Goal: Task Accomplishment & Management: Manage account settings

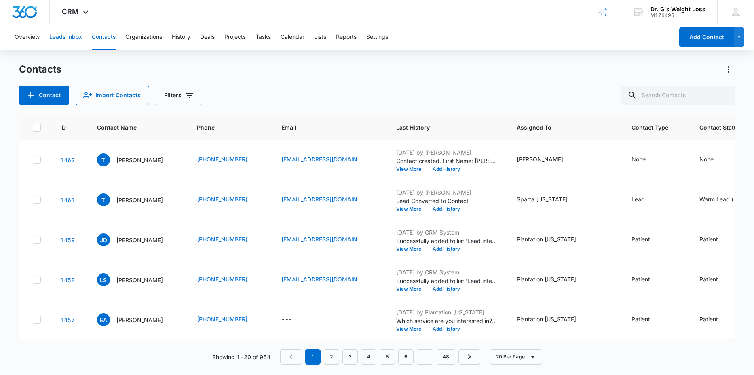
click at [66, 42] on button "Leads Inbox" at bounding box center [65, 37] width 33 height 26
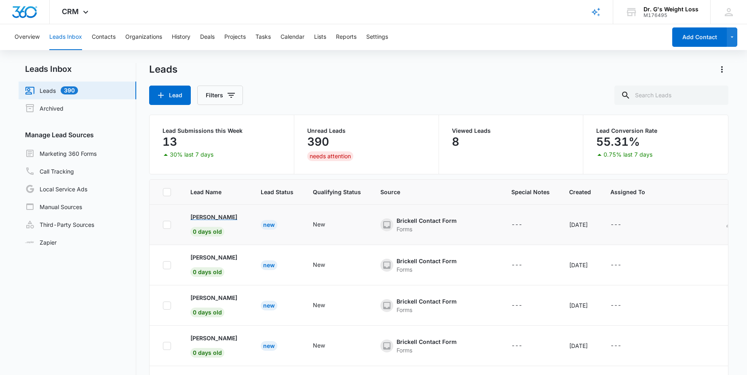
click at [202, 217] on p "[PERSON_NAME]" at bounding box center [213, 217] width 47 height 8
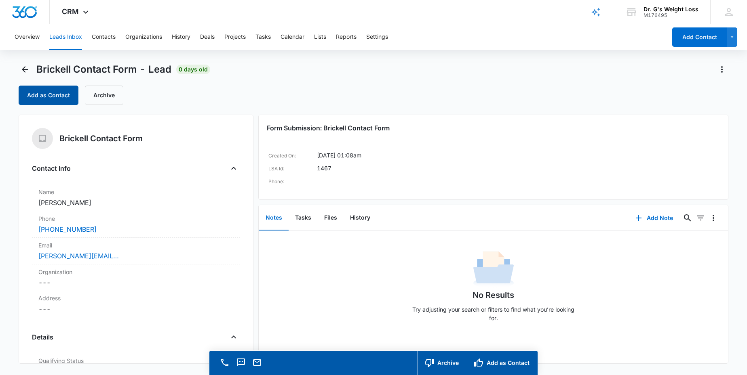
click at [51, 97] on button "Add as Contact" at bounding box center [49, 95] width 60 height 19
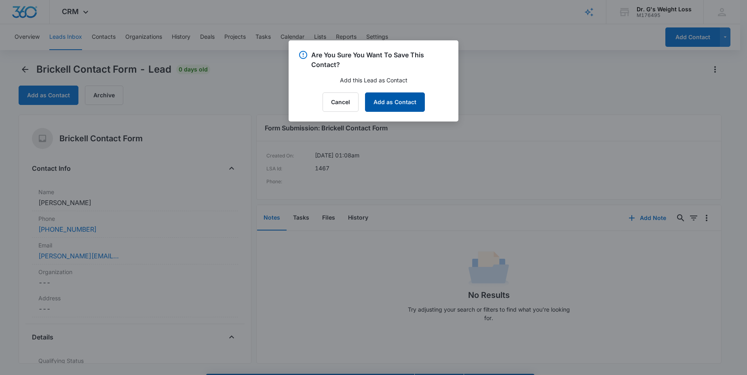
click at [400, 99] on button "Add as Contact" at bounding box center [395, 102] width 60 height 19
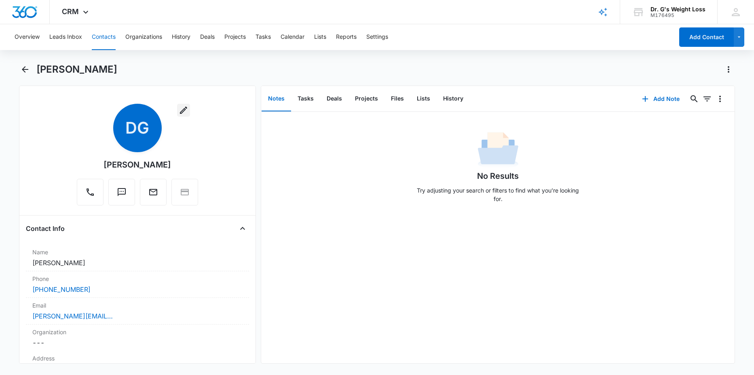
click at [181, 110] on icon "button" at bounding box center [184, 110] width 10 height 10
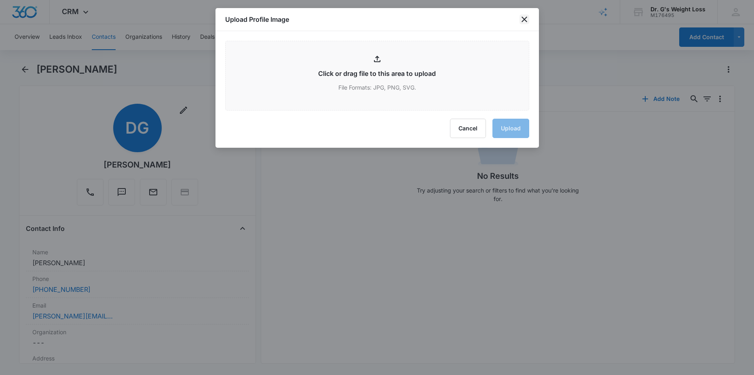
drag, startPoint x: 522, startPoint y: 15, endPoint x: 520, endPoint y: 26, distance: 11.0
click at [523, 16] on icon "close" at bounding box center [524, 20] width 10 height 10
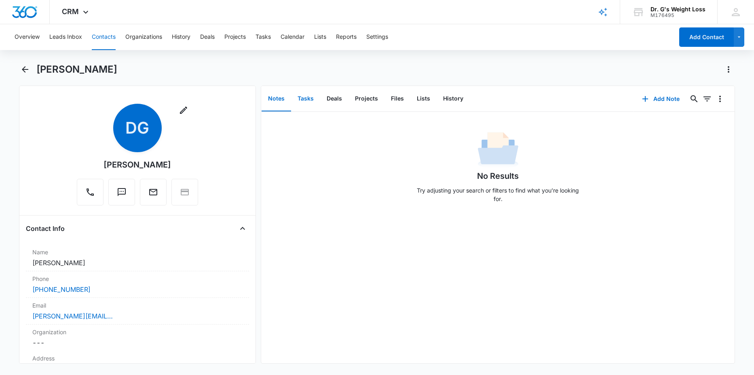
click at [301, 100] on button "Tasks" at bounding box center [305, 98] width 29 height 25
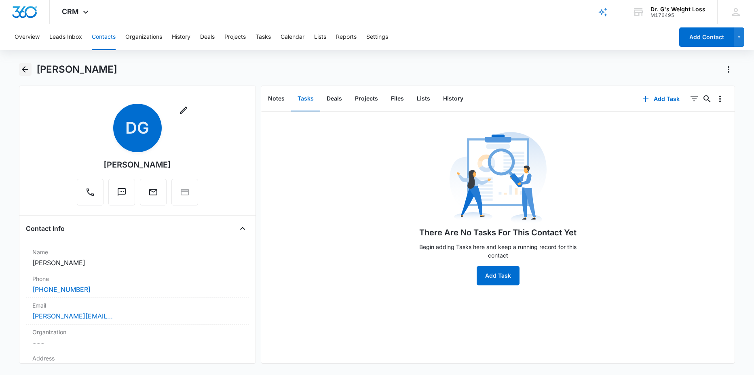
click at [27, 69] on icon "Back" at bounding box center [25, 70] width 10 height 10
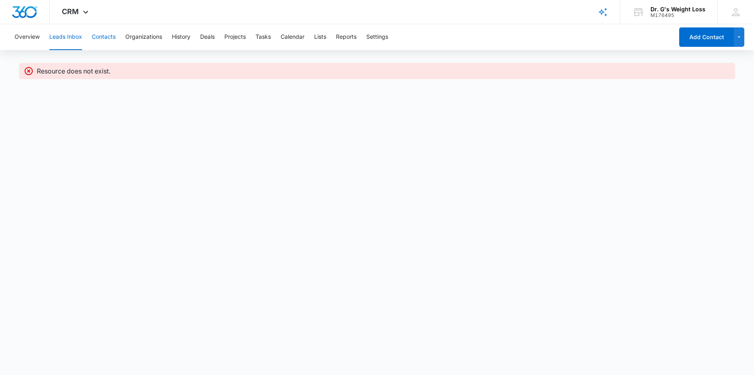
click at [98, 38] on button "Contacts" at bounding box center [104, 37] width 24 height 26
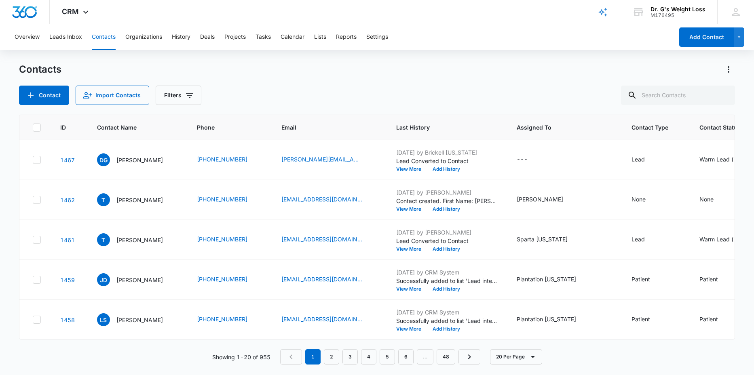
scroll to position [0, 329]
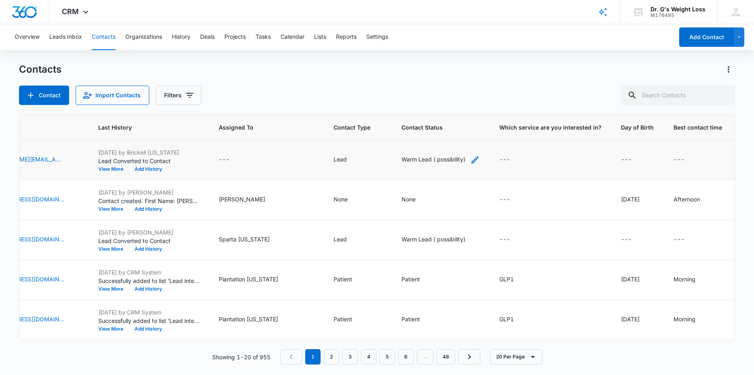
click at [427, 158] on div "Warm Lead ( possibility)" at bounding box center [433, 159] width 64 height 8
click at [435, 107] on div "Remove Warm Lead ( possibility)" at bounding box center [438, 108] width 7 height 6
click at [427, 106] on div at bounding box center [426, 108] width 13 height 13
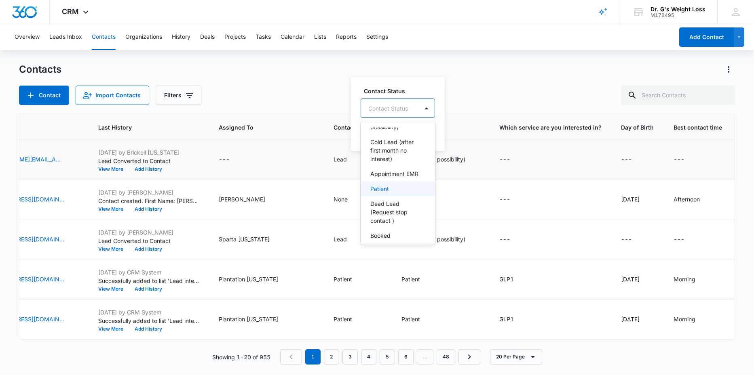
scroll to position [72, 0]
click at [386, 181] on p "Dead Lead (Request stop contact )" at bounding box center [396, 190] width 53 height 25
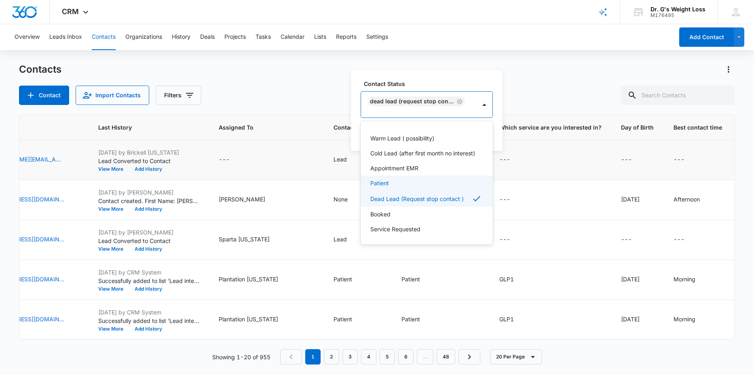
scroll to position [22, 0]
click at [548, 156] on div "---" at bounding box center [550, 160] width 102 height 10
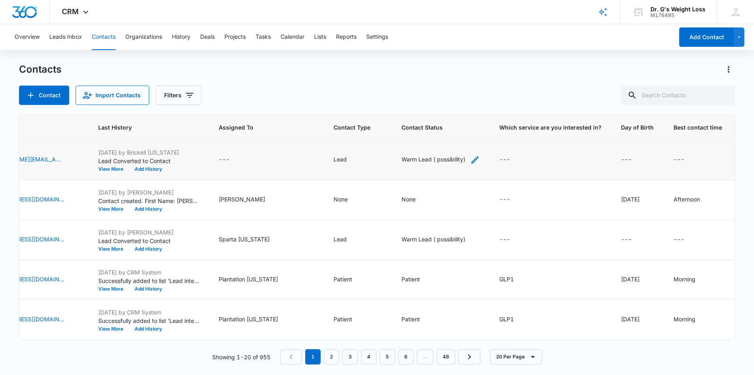
click at [471, 158] on icon "Contact Status - Warm Lead ( possibility) - Select to Edit Field" at bounding box center [474, 159] width 7 height 7
click at [448, 102] on icon "Remove Dead Lead (Request stop contact )" at bounding box center [450, 101] width 5 height 5
click at [420, 107] on div at bounding box center [417, 108] width 13 height 13
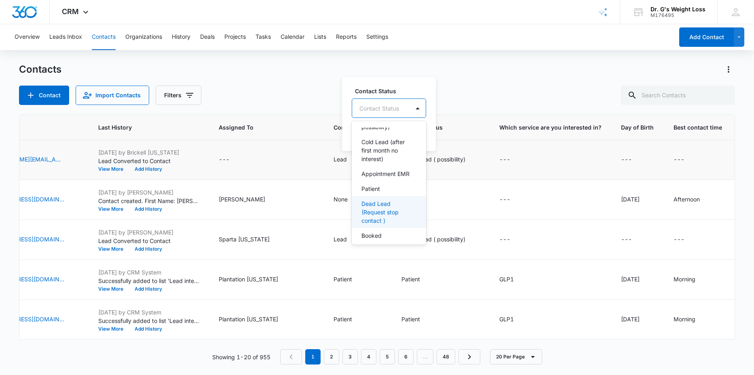
scroll to position [72, 0]
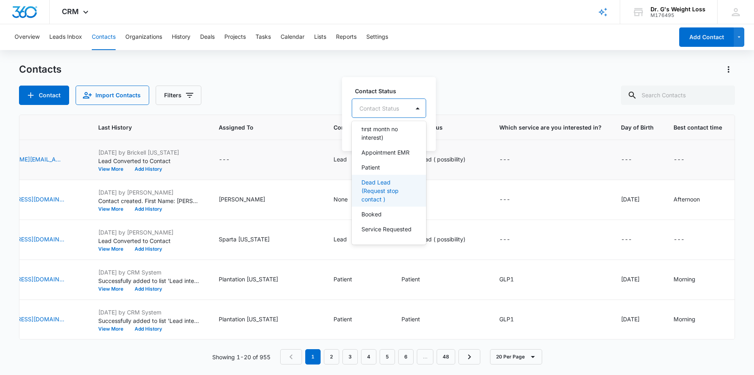
click at [377, 178] on p "Dead Lead (Request stop contact )" at bounding box center [387, 190] width 53 height 25
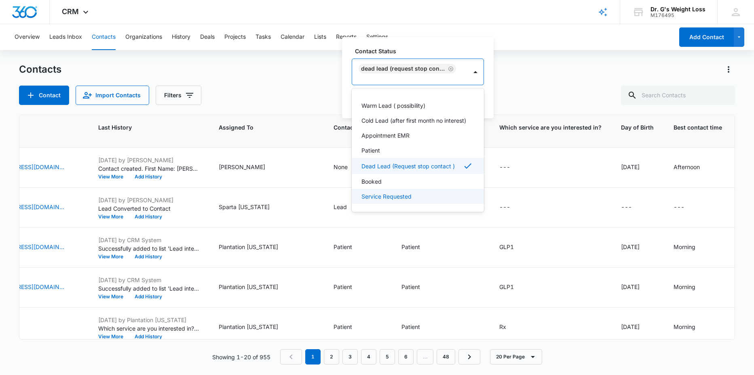
scroll to position [32, 329]
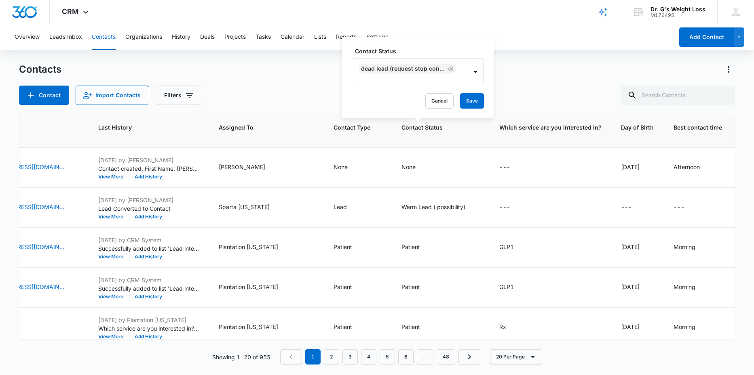
click at [493, 88] on div "Contact Status Dead Lead (Request stop contact ) Cancel Save" at bounding box center [418, 77] width 152 height 81
click at [472, 98] on button "Save" at bounding box center [472, 100] width 24 height 15
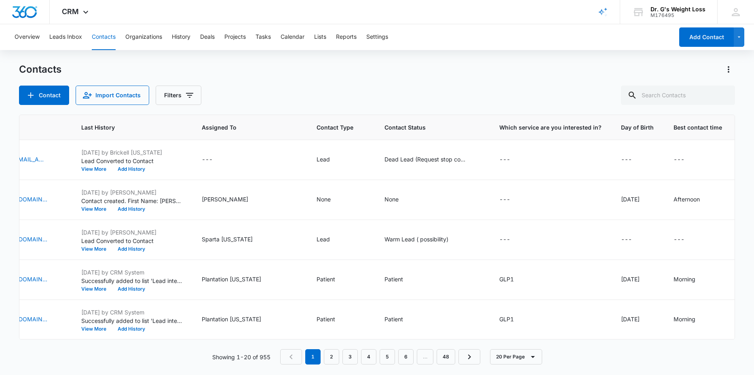
scroll to position [0, 345]
click at [112, 169] on button "Add History" at bounding box center [131, 169] width 39 height 5
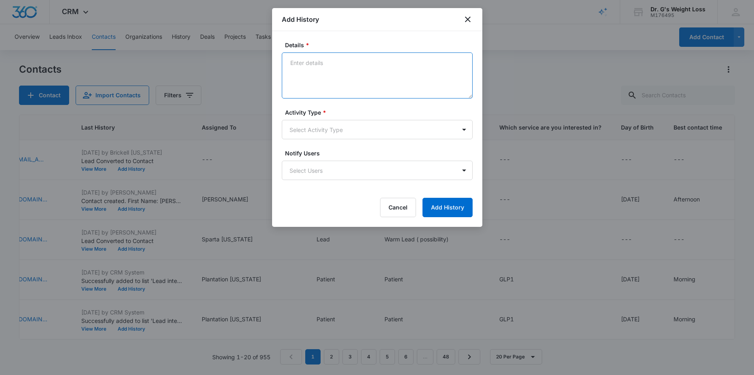
click at [314, 59] on textarea "Details *" at bounding box center [377, 76] width 191 height 46
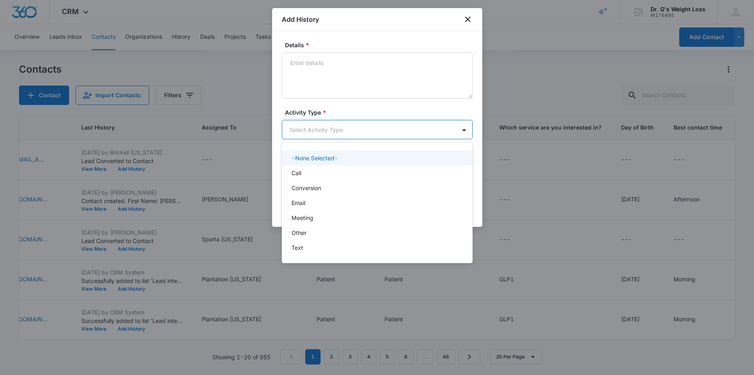
click at [318, 130] on body "CRM Apps Reputation Forms CRM Email Social Content Ads Intelligence Files Brand…" at bounding box center [377, 187] width 754 height 375
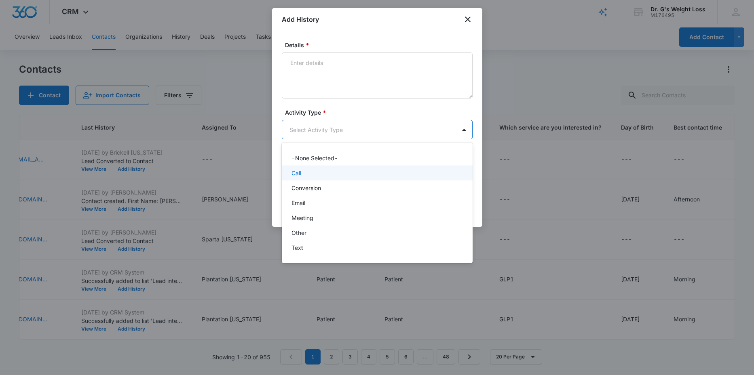
click at [297, 174] on p "Call" at bounding box center [296, 173] width 10 height 8
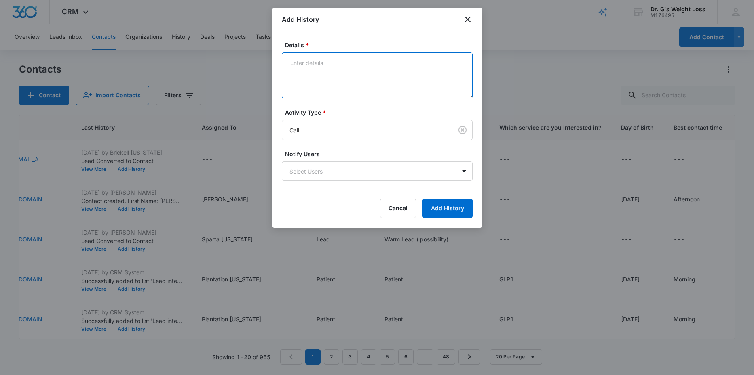
click at [299, 70] on textarea "Details *" at bounding box center [377, 76] width 191 height 46
type textarea "C"
type textarea "Spoke to patient at 10:39 am and he denied requesting any information or having…"
click at [340, 169] on body "CRM Apps Reputation Forms CRM Email Social Content Ads Intelligence Files Brand…" at bounding box center [377, 187] width 754 height 375
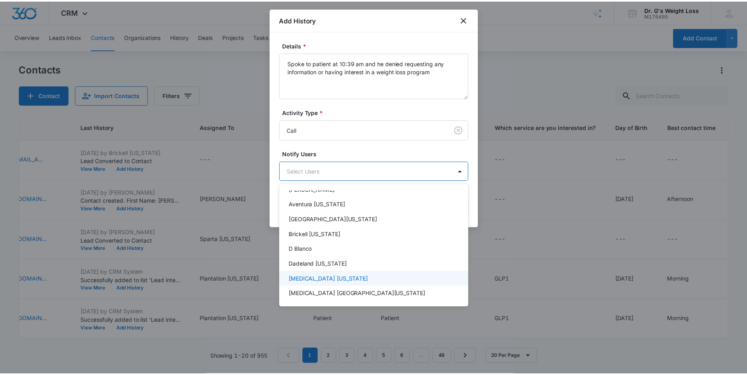
scroll to position [0, 0]
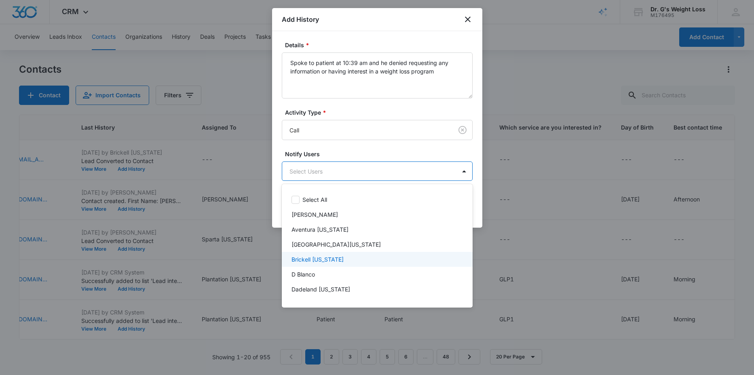
click at [311, 261] on p "Brickell [US_STATE]" at bounding box center [317, 259] width 52 height 8
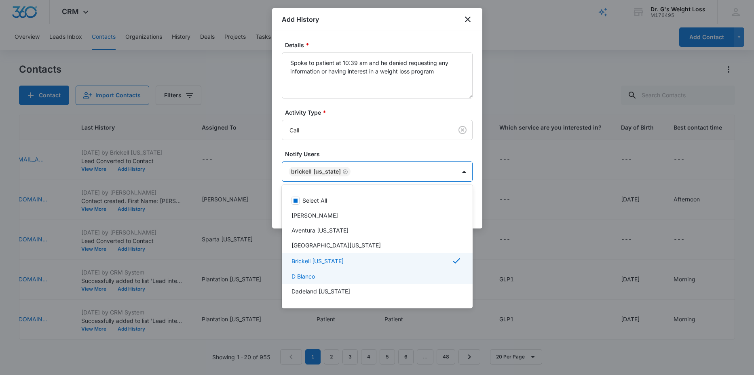
click at [308, 276] on p "D Blanco" at bounding box center [302, 276] width 23 height 8
drag, startPoint x: 327, startPoint y: 154, endPoint x: 326, endPoint y: 145, distance: 8.2
click at [328, 152] on div at bounding box center [377, 187] width 754 height 375
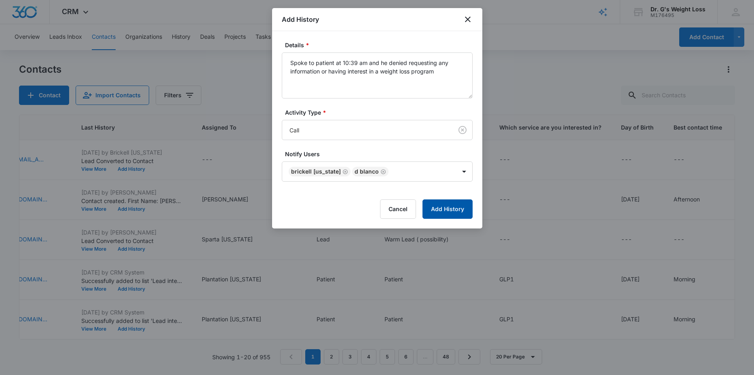
click at [446, 209] on button "Add History" at bounding box center [447, 209] width 50 height 19
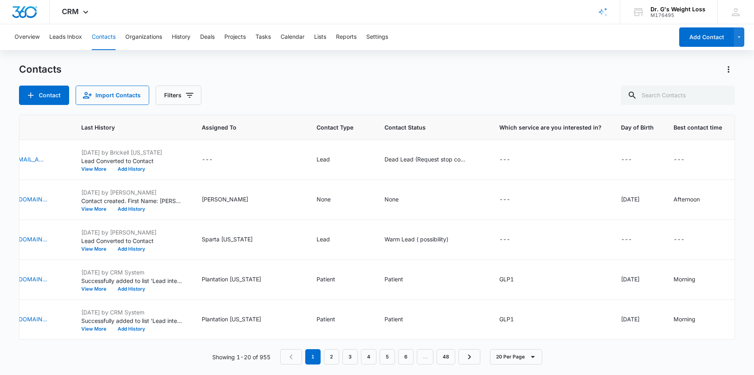
click at [98, 41] on button "Contacts" at bounding box center [104, 37] width 24 height 26
click at [65, 38] on button "Leads Inbox" at bounding box center [65, 37] width 33 height 26
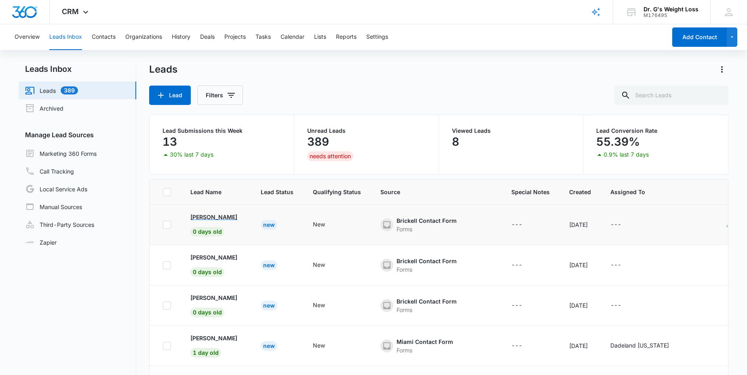
click at [203, 217] on p "[PERSON_NAME]" at bounding box center [213, 217] width 47 height 8
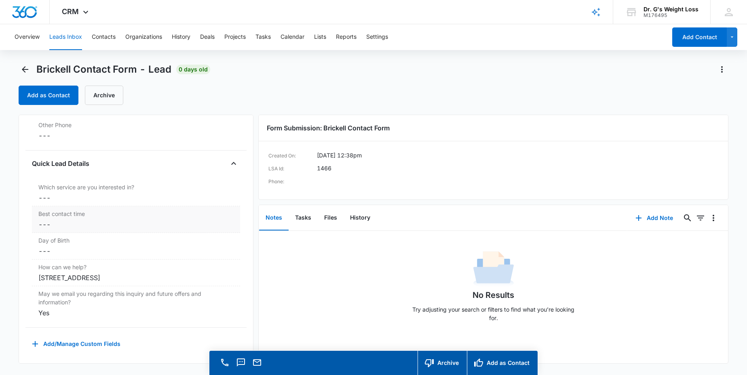
scroll to position [23, 0]
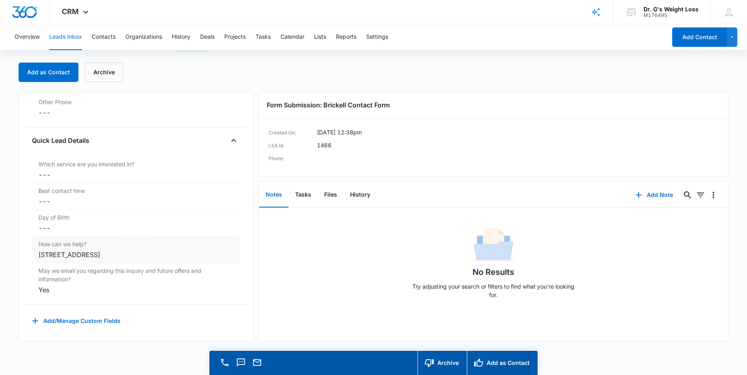
drag, startPoint x: 38, startPoint y: 251, endPoint x: 119, endPoint y: 249, distance: 80.4
click at [119, 250] on div "[STREET_ADDRESS]" at bounding box center [135, 255] width 195 height 10
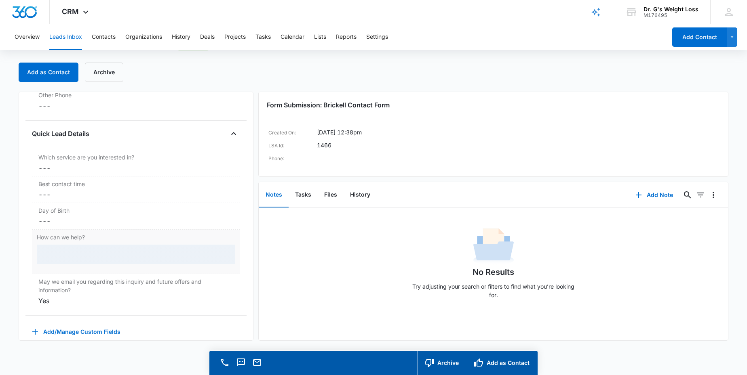
scroll to position [602, 0]
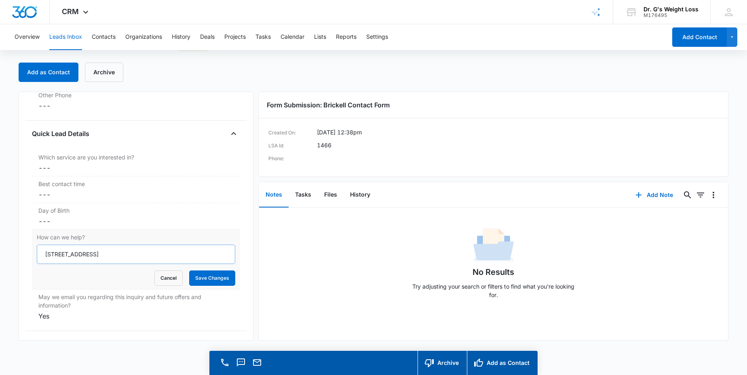
copy div "[STREET_ADDRESS]"
drag, startPoint x: 43, startPoint y: 255, endPoint x: 132, endPoint y: 252, distance: 89.4
click at [132, 252] on input "[STREET_ADDRESS]" at bounding box center [136, 254] width 198 height 19
click at [78, 257] on input "How can we help?" at bounding box center [136, 254] width 198 height 19
click at [150, 211] on label "Day of Birth" at bounding box center [135, 210] width 195 height 8
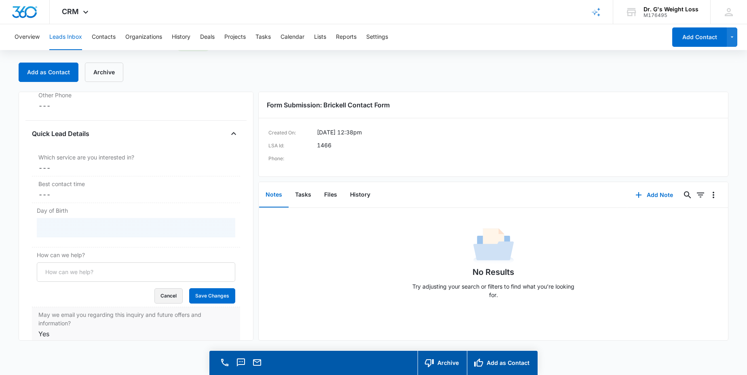
click at [155, 296] on button "Cancel" at bounding box center [168, 296] width 28 height 15
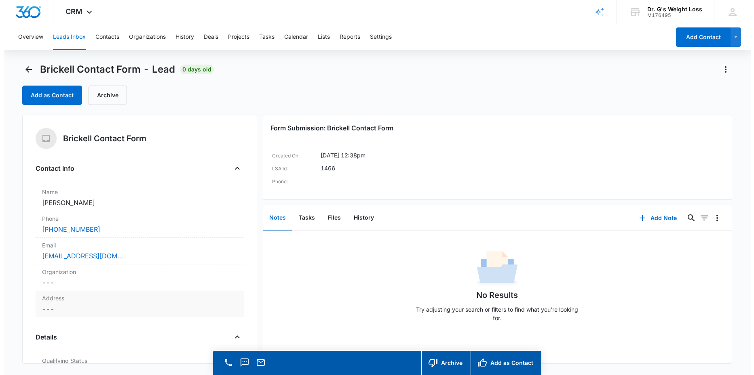
scroll to position [0, 0]
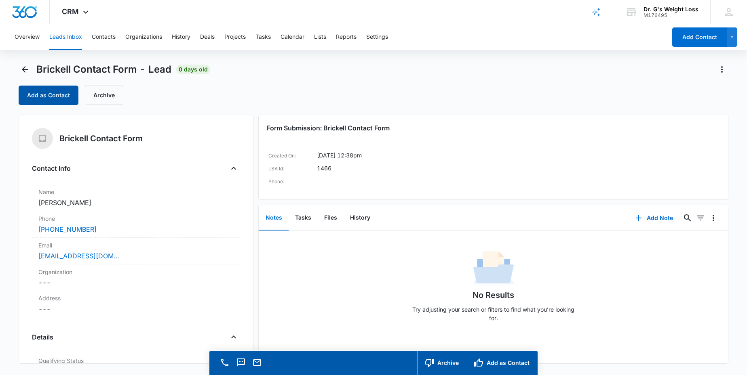
click at [44, 93] on button "Add as Contact" at bounding box center [49, 95] width 60 height 19
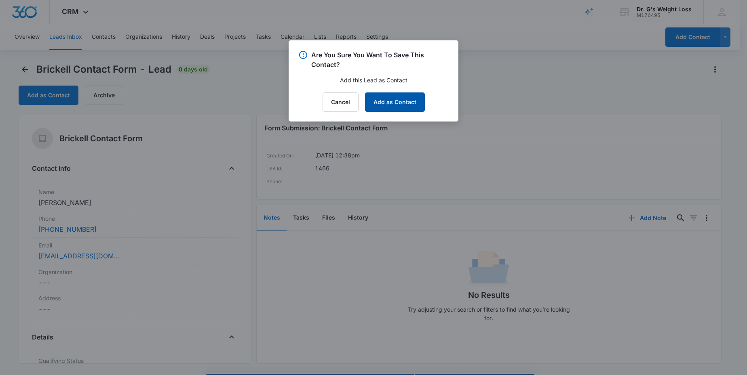
click at [395, 101] on button "Add as Contact" at bounding box center [395, 102] width 60 height 19
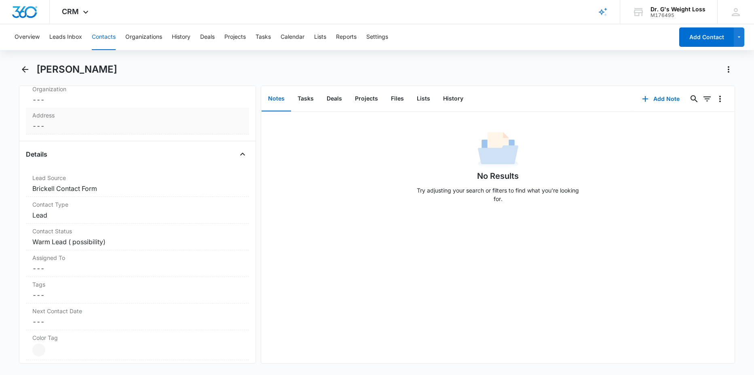
scroll to position [244, 0]
click at [124, 213] on dd "Cancel Save Changes Lead" at bounding box center [137, 215] width 211 height 10
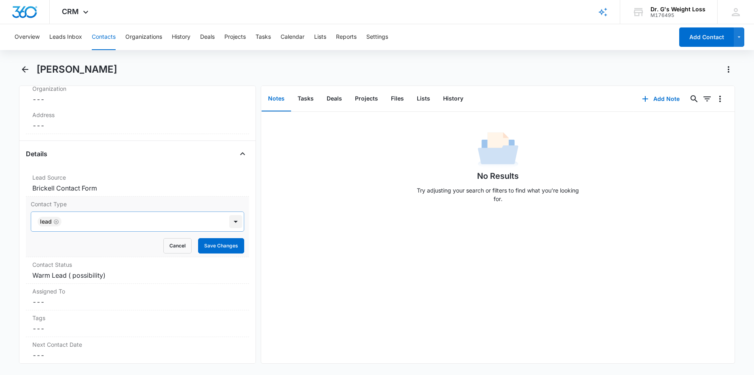
click at [229, 221] on div at bounding box center [235, 221] width 13 height 13
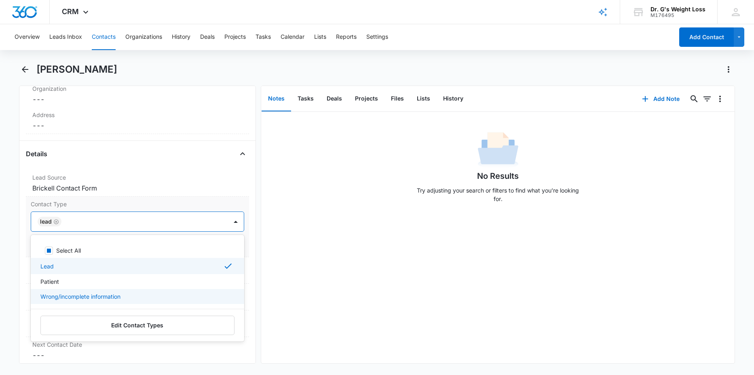
click at [82, 298] on p "Wrong/incomplete information" at bounding box center [80, 297] width 80 height 8
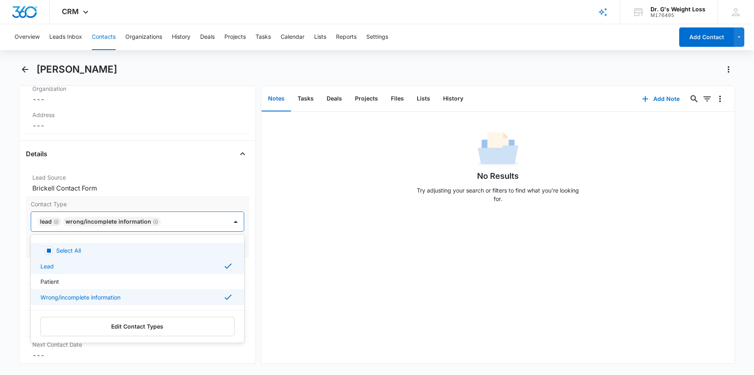
click at [54, 222] on icon "Remove Lead" at bounding box center [56, 222] width 6 height 6
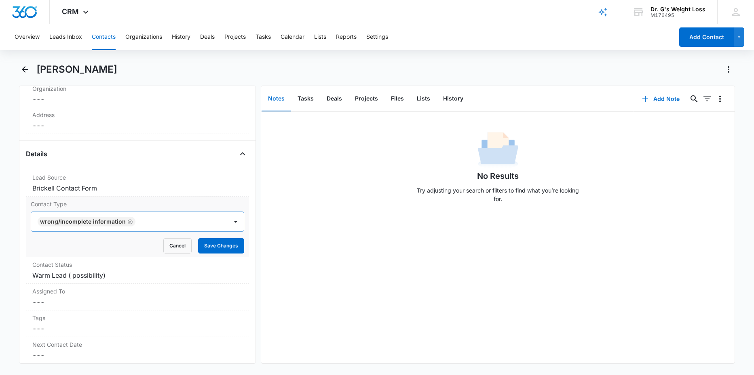
click at [215, 203] on label "Contact Type" at bounding box center [138, 204] width 214 height 8
click at [215, 247] on button "Save Changes" at bounding box center [221, 245] width 46 height 15
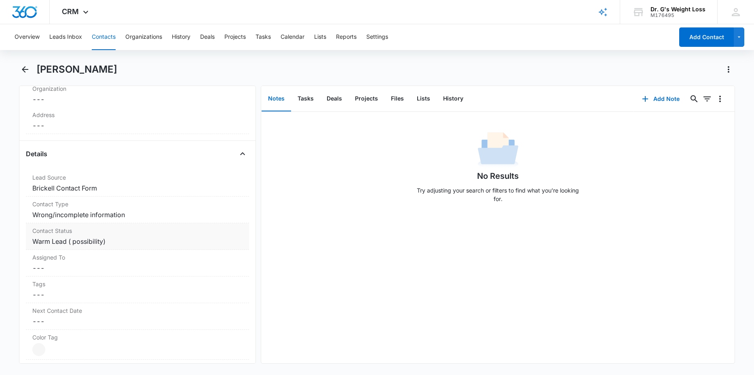
click at [106, 274] on dl "Lead Source Cancel Save Changes Brickell Contact Form Contact Type Cancel Save …" at bounding box center [137, 300] width 223 height 261
click at [129, 235] on div "Contact Status Cancel Save Changes Warm Lead ( possibility)" at bounding box center [137, 236] width 223 height 27
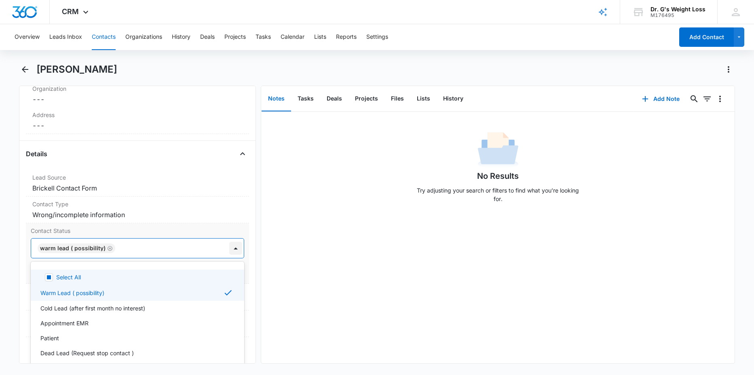
click at [229, 244] on div at bounding box center [235, 248] width 13 height 13
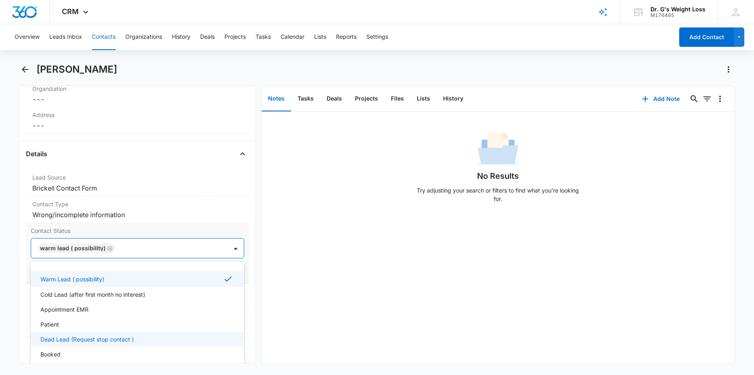
click at [71, 339] on p "Dead Lead (Request stop contact )" at bounding box center [86, 339] width 93 height 8
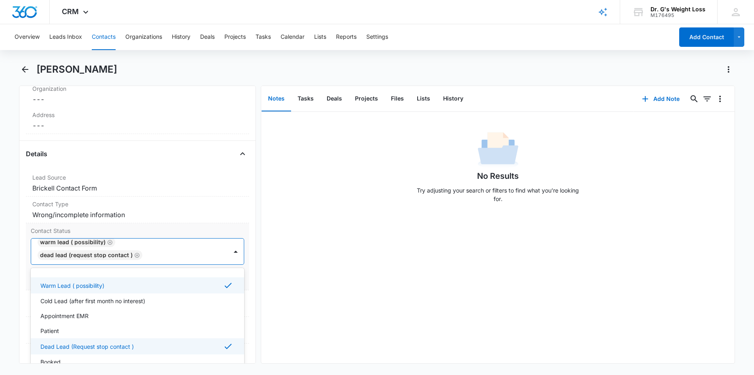
scroll to position [6, 0]
click at [108, 243] on icon "Remove Warm Lead ( possibility)" at bounding box center [109, 242] width 5 height 5
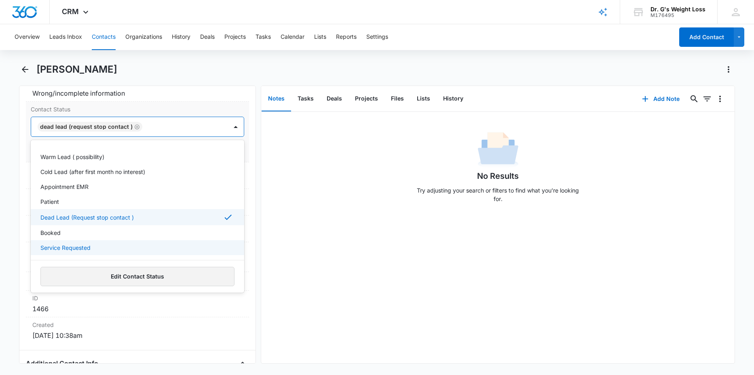
scroll to position [365, 0]
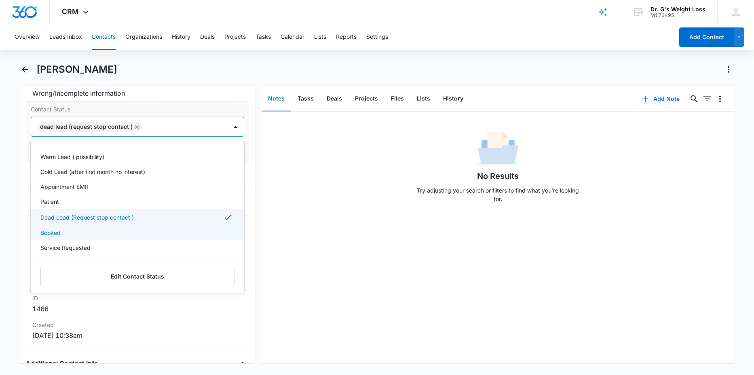
click at [223, 106] on label "Contact Status" at bounding box center [138, 109] width 214 height 8
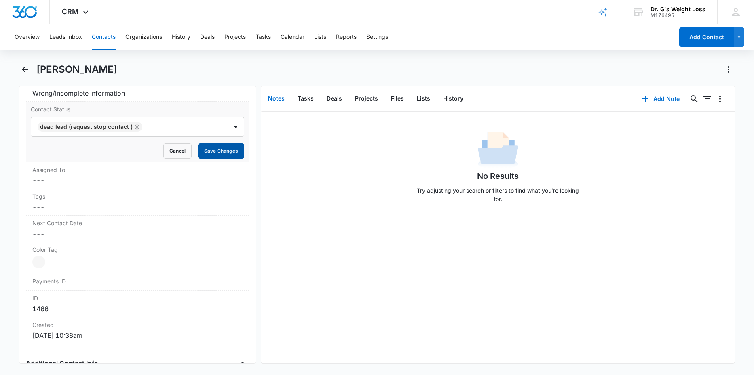
click at [213, 156] on button "Save Changes" at bounding box center [221, 150] width 46 height 15
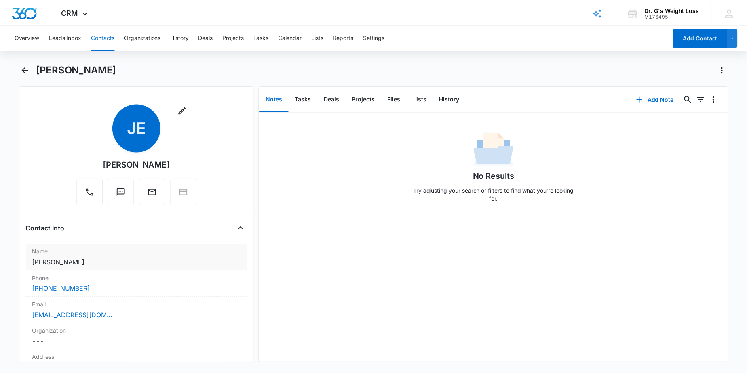
scroll to position [0, 0]
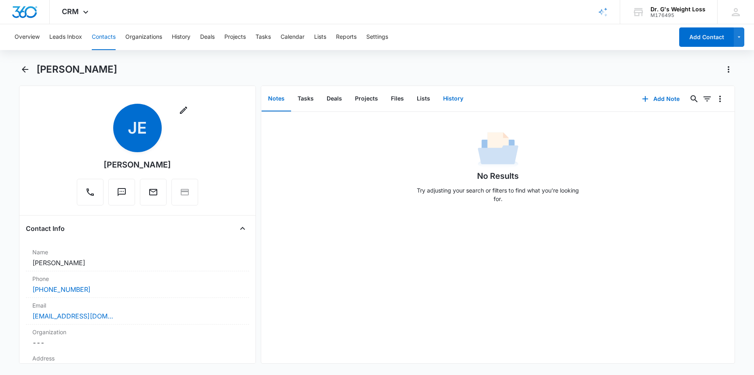
click at [455, 101] on button "History" at bounding box center [452, 98] width 33 height 25
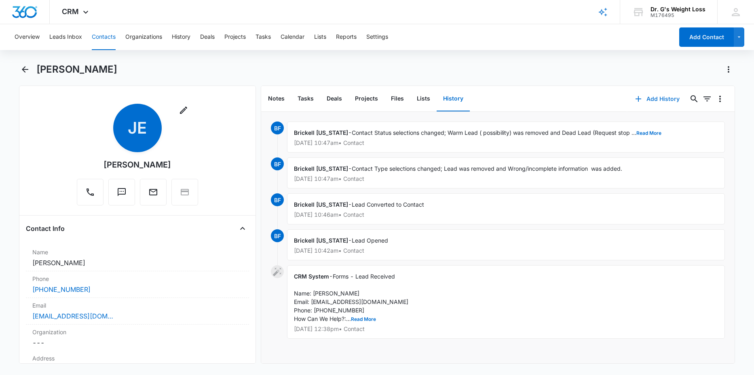
click at [666, 99] on button "Add History" at bounding box center [657, 98] width 61 height 19
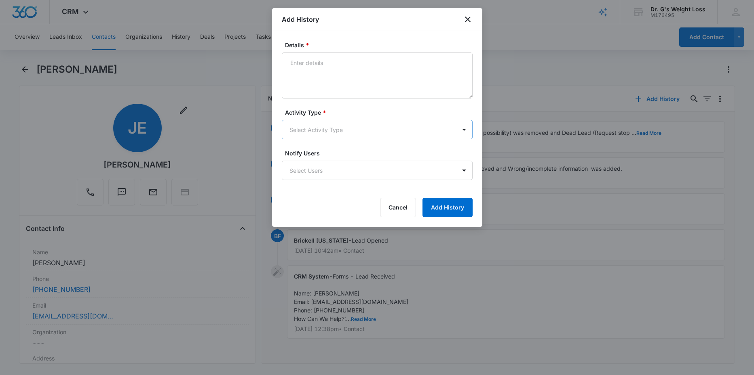
click at [355, 126] on body "CRM Apps Reputation Forms CRM Email Social Content Ads Intelligence Files Brand…" at bounding box center [377, 187] width 754 height 375
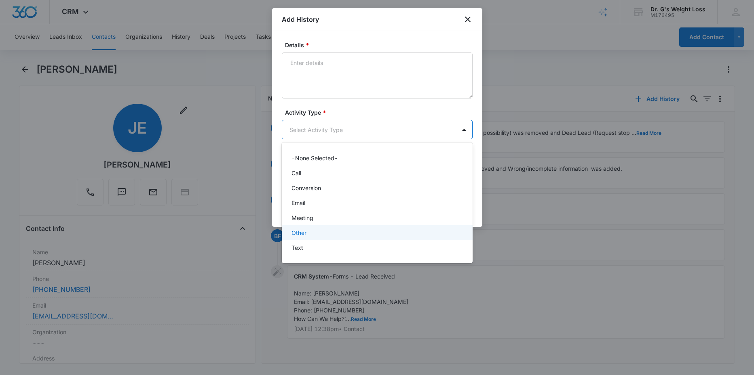
click at [300, 235] on p "Other" at bounding box center [298, 233] width 15 height 8
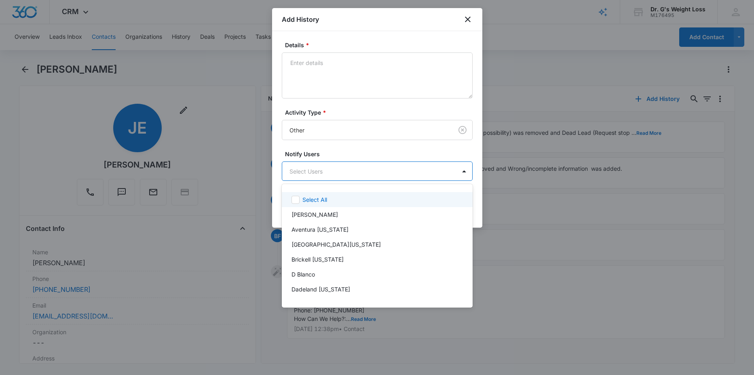
click at [315, 171] on body "CRM Apps Reputation Forms CRM Email Social Content Ads Intelligence Files Brand…" at bounding box center [377, 187] width 754 height 375
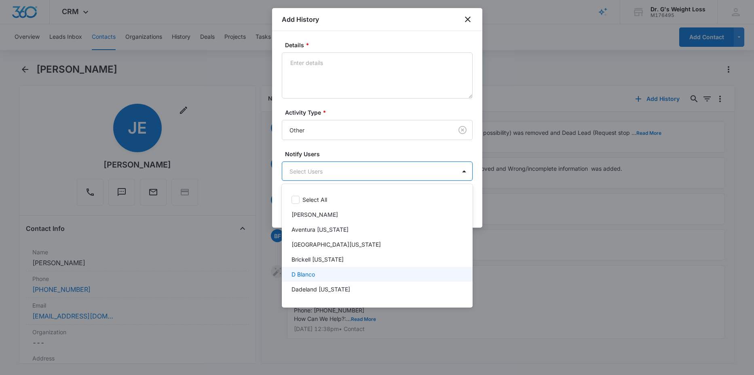
click at [296, 276] on p "D Blanco" at bounding box center [302, 274] width 23 height 8
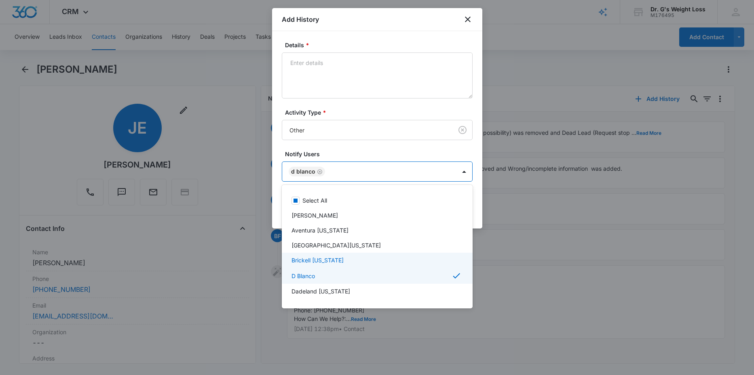
click at [301, 261] on p "Brickell [US_STATE]" at bounding box center [317, 260] width 52 height 8
click at [309, 77] on div at bounding box center [377, 187] width 754 height 375
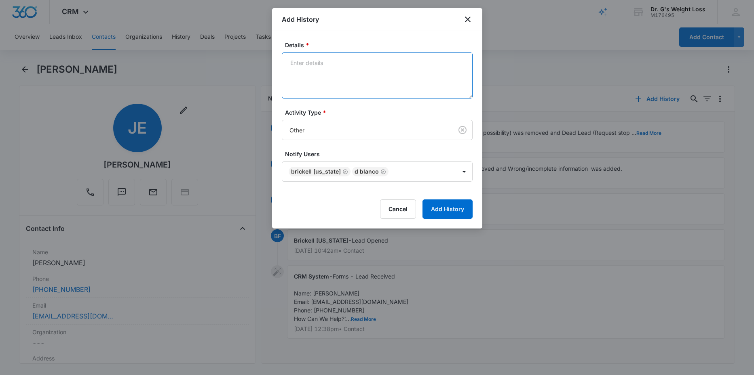
click at [310, 68] on textarea "Details *" at bounding box center [377, 76] width 191 height 46
type textarea "Pt leaves in the [GEOGRAPHIC_DATA][US_STATE]"
click at [450, 206] on button "Add History" at bounding box center [447, 209] width 50 height 19
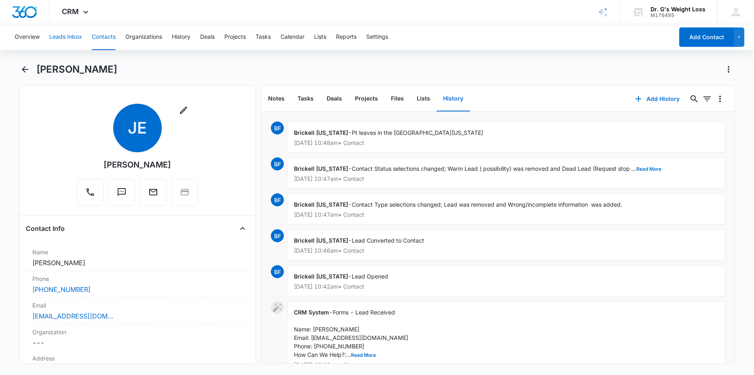
click at [71, 35] on button "Leads Inbox" at bounding box center [65, 37] width 33 height 26
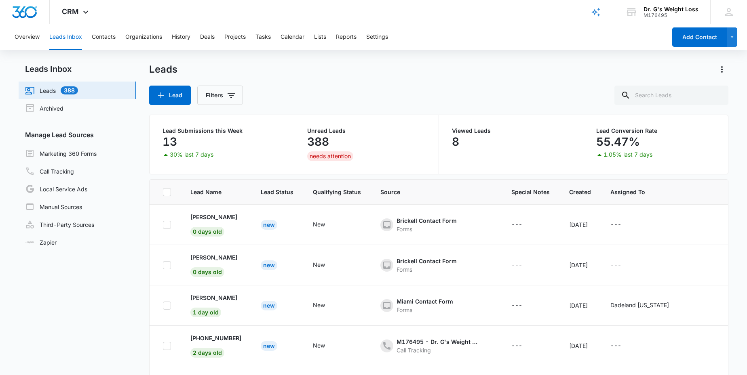
scroll to position [64, 0]
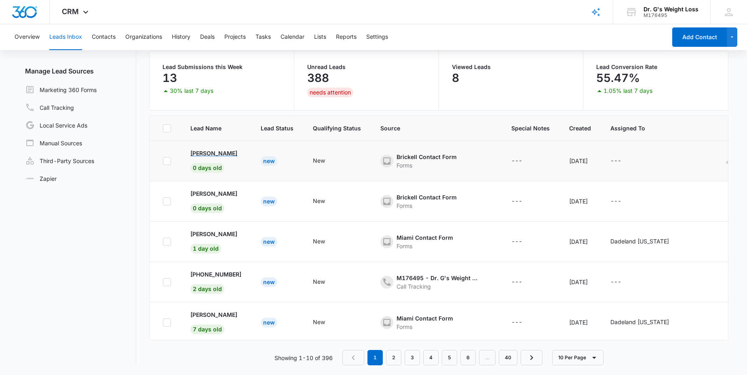
click at [220, 152] on p "[PERSON_NAME]" at bounding box center [213, 153] width 47 height 8
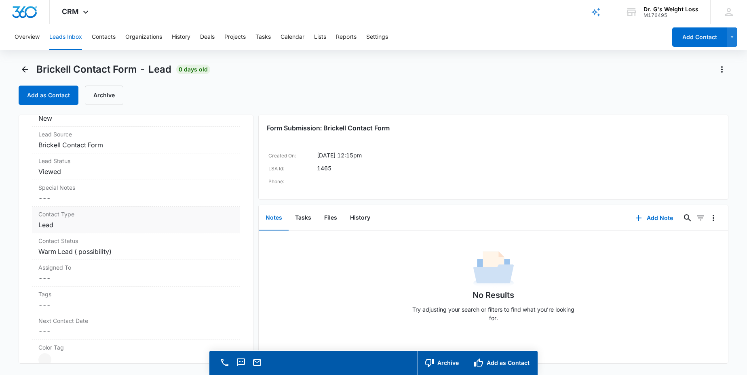
scroll to position [290, 0]
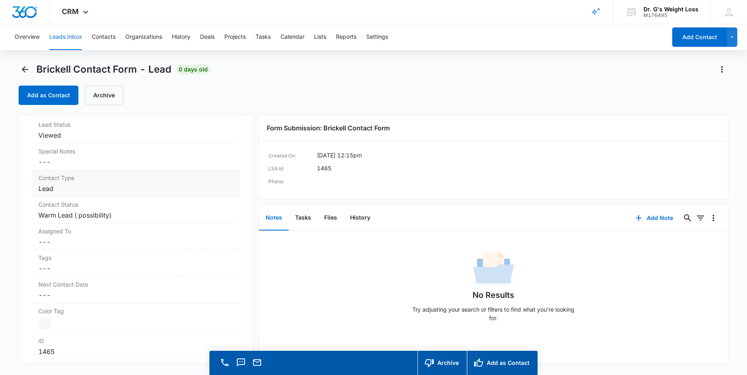
click at [109, 190] on dd "Cancel Save Changes Lead" at bounding box center [135, 189] width 195 height 10
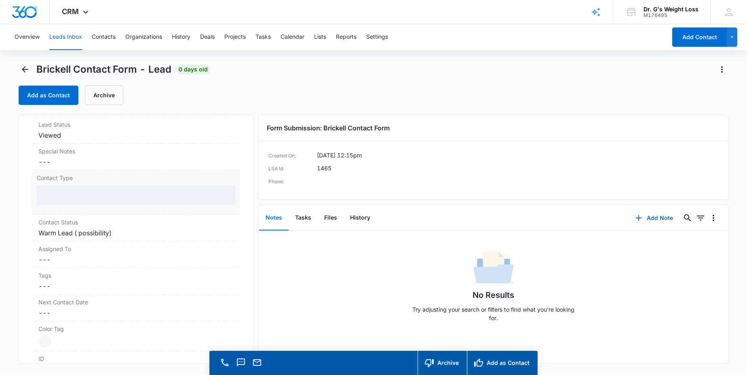
click at [109, 191] on div at bounding box center [136, 194] width 198 height 19
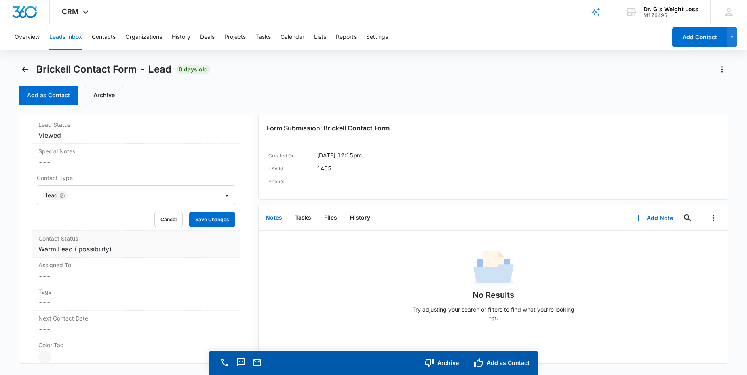
click at [152, 257] on dl "Qualifying Status Cancel Save Changes New Lead Source Brickell Contact Form Lea…" at bounding box center [136, 242] width 208 height 357
click at [145, 249] on dd "Cancel Save Changes Warm Lead ( possibility)" at bounding box center [135, 249] width 195 height 10
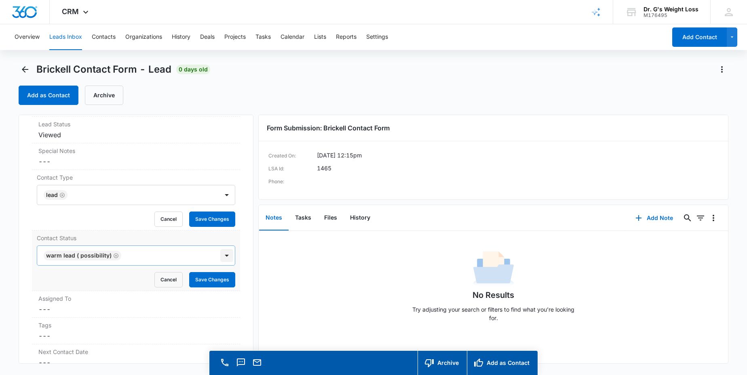
click at [218, 257] on div "Warm Lead ( possibility)" at bounding box center [136, 256] width 198 height 20
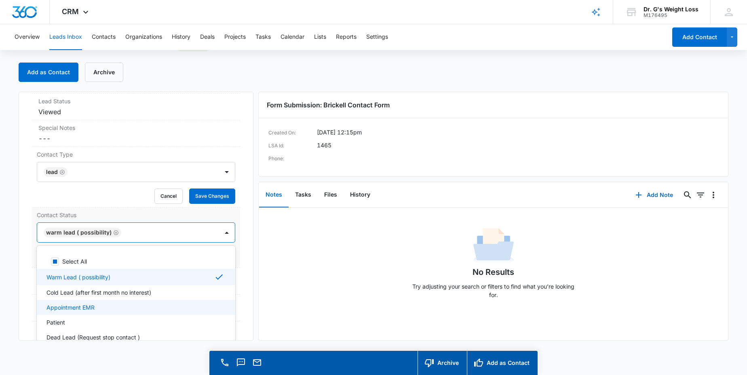
scroll to position [21, 0]
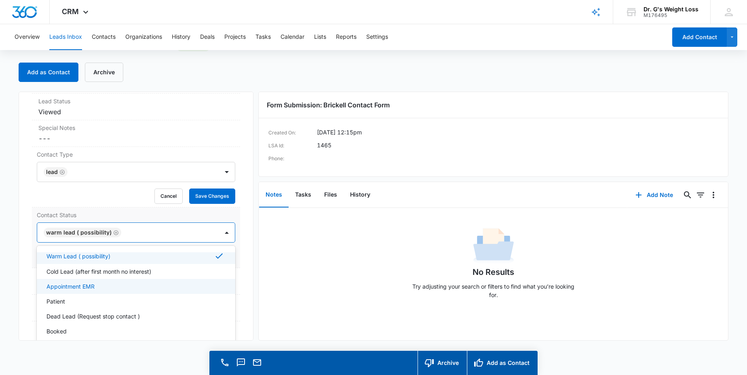
click at [74, 287] on p "Appointment EMR" at bounding box center [70, 286] width 48 height 8
click at [115, 232] on icon "Remove Warm Lead ( possibility)" at bounding box center [116, 233] width 6 height 6
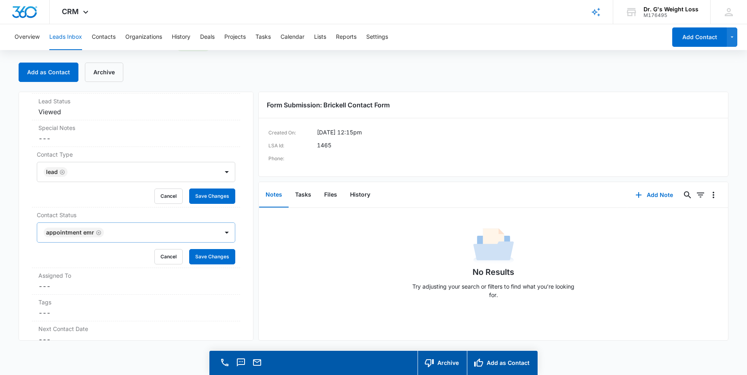
click at [236, 247] on div "Brickell Contact Form Contact Info Name Cancel Save Changes [PERSON_NAME] Phone…" at bounding box center [136, 216] width 235 height 249
click at [200, 256] on button "Save Changes" at bounding box center [212, 256] width 46 height 15
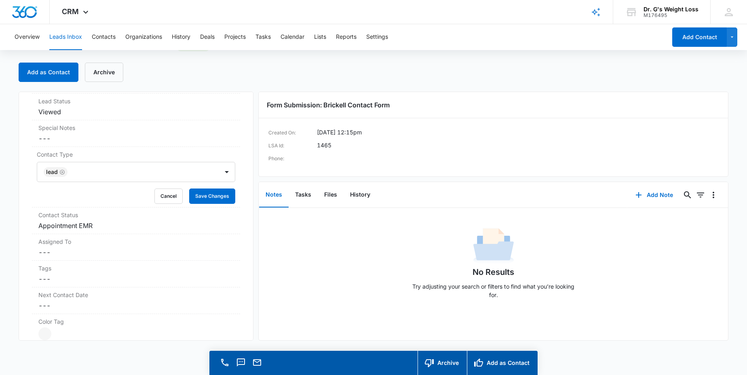
click at [56, 36] on button "Leads Inbox" at bounding box center [65, 37] width 33 height 26
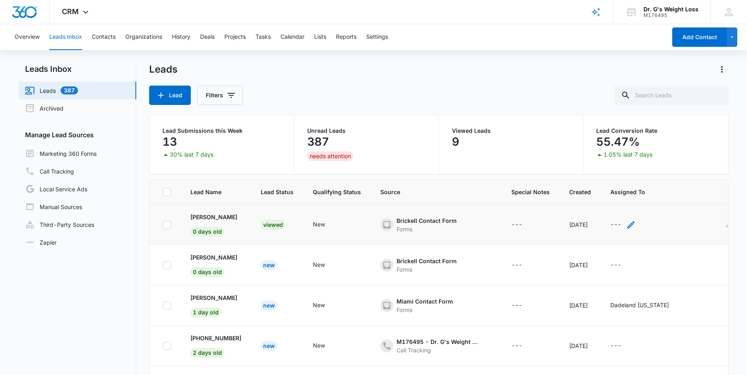
click at [636, 224] on div "---" at bounding box center [622, 225] width 25 height 10
click at [668, 171] on div at bounding box center [665, 173] width 13 height 13
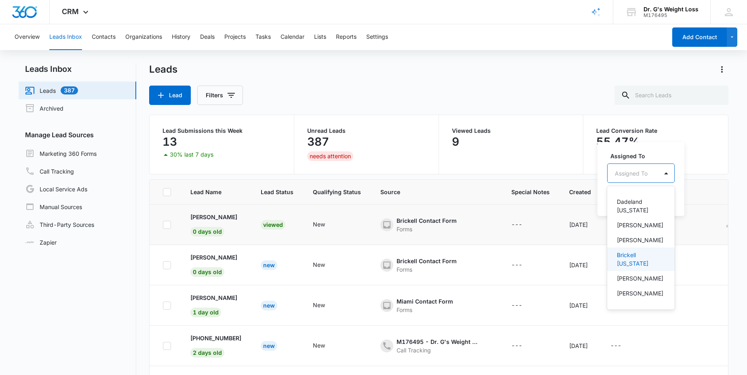
click at [635, 254] on p "Brickell [US_STATE]" at bounding box center [640, 259] width 46 height 17
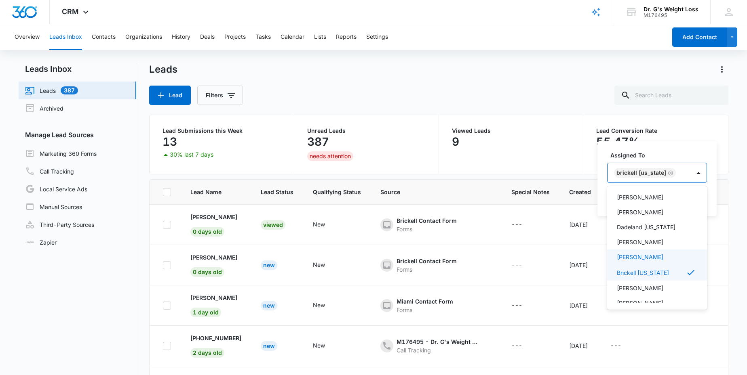
click at [569, 204] on th "Created" at bounding box center [579, 192] width 41 height 25
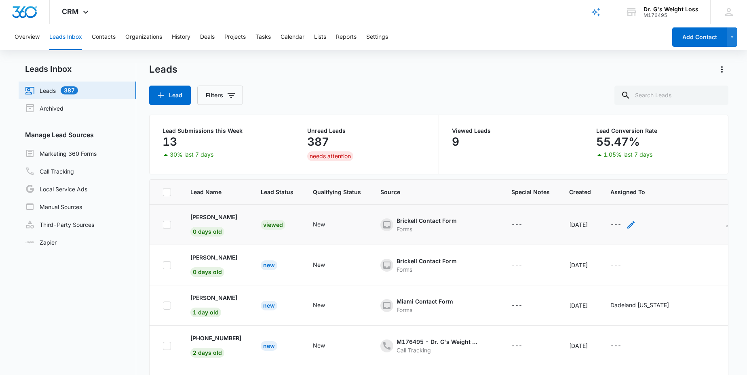
click at [621, 223] on div "---" at bounding box center [615, 225] width 11 height 10
click at [676, 196] on button "Save" at bounding box center [684, 198] width 24 height 15
click at [219, 256] on p "[PERSON_NAME]" at bounding box center [213, 257] width 47 height 8
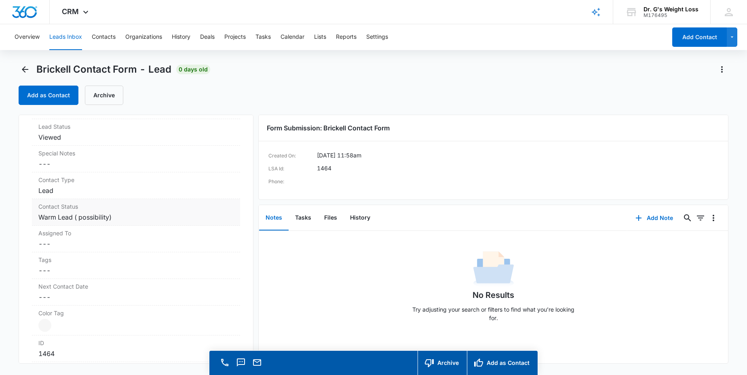
scroll to position [290, 0]
click at [359, 217] on button "History" at bounding box center [359, 218] width 33 height 25
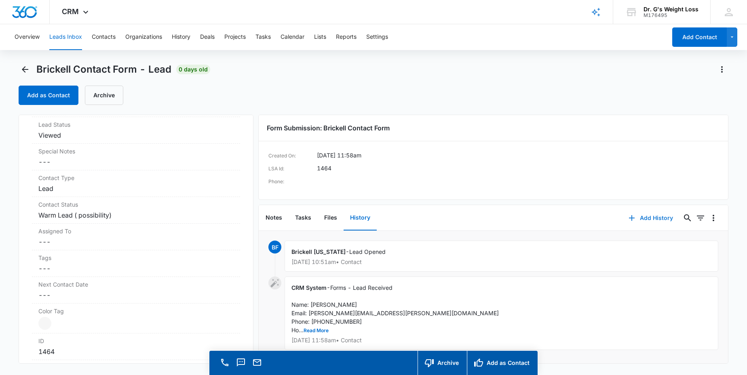
click at [644, 217] on button "Add History" at bounding box center [650, 218] width 61 height 19
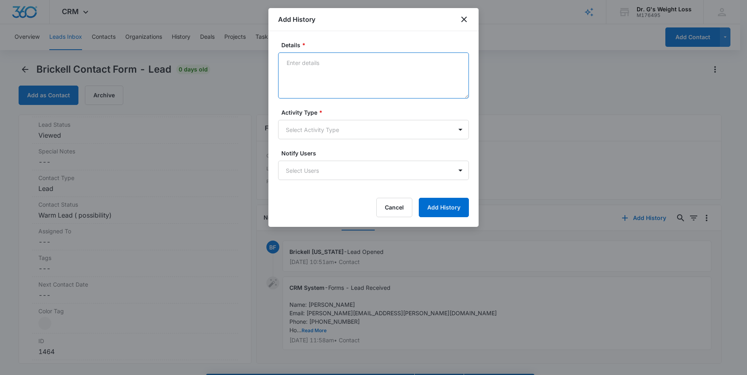
click at [307, 71] on textarea "Details *" at bounding box center [373, 76] width 191 height 46
type textarea "Pt came to the office interested in TZP, will go to his PCP to get labs done an…"
click at [336, 126] on body "CRM Apps Reputation Forms CRM Email Social Content Ads Intelligence Files Brand…" at bounding box center [373, 199] width 747 height 398
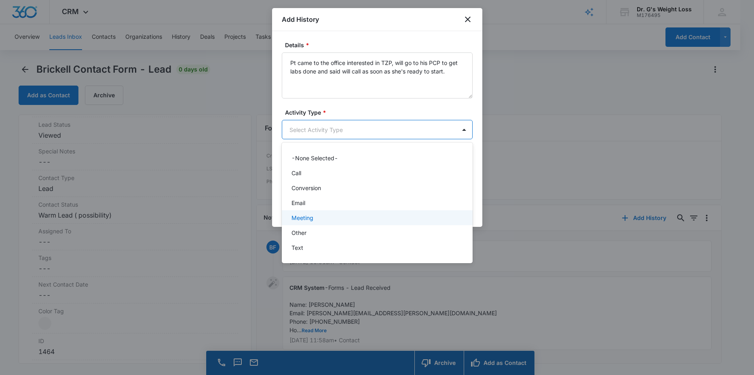
click at [306, 215] on p "Meeting" at bounding box center [302, 218] width 22 height 8
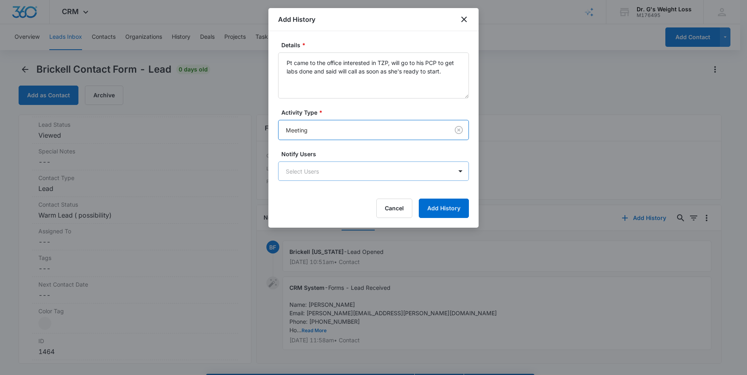
click at [320, 174] on body "CRM Apps Reputation Forms CRM Email Social Content Ads Intelligence Files Brand…" at bounding box center [373, 199] width 747 height 398
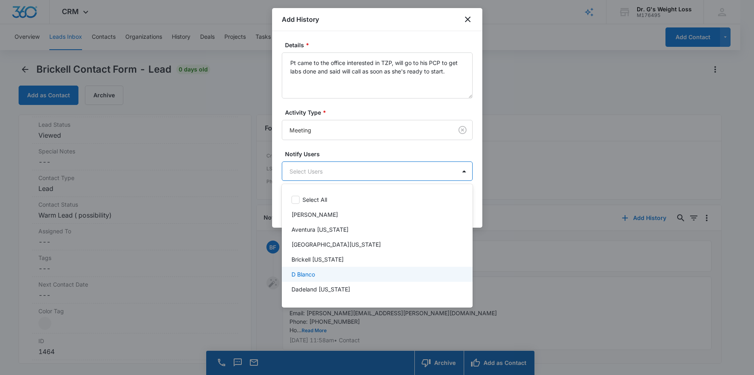
scroll to position [17, 0]
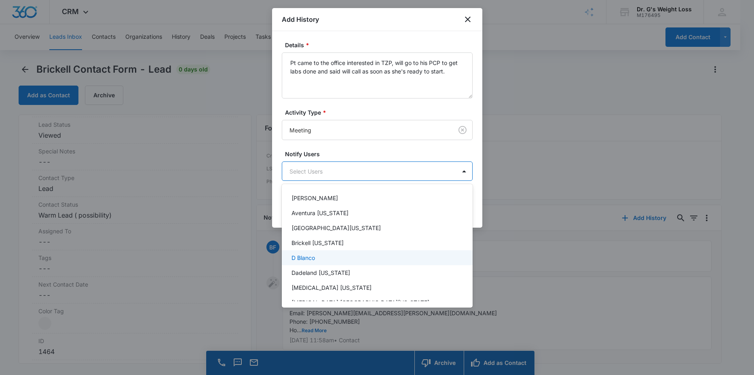
click at [310, 258] on p "D Blanco" at bounding box center [302, 258] width 23 height 8
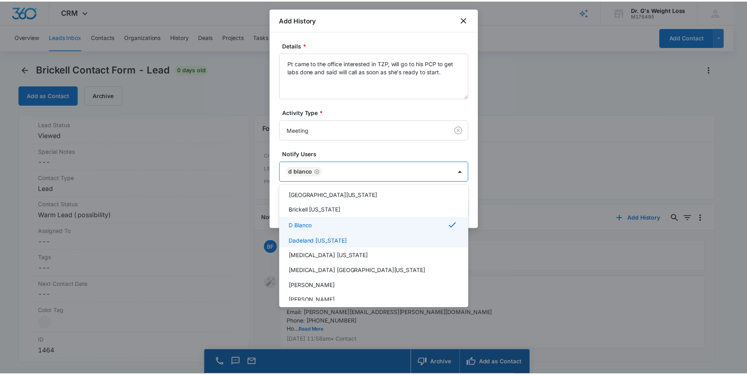
scroll to position [50, 0]
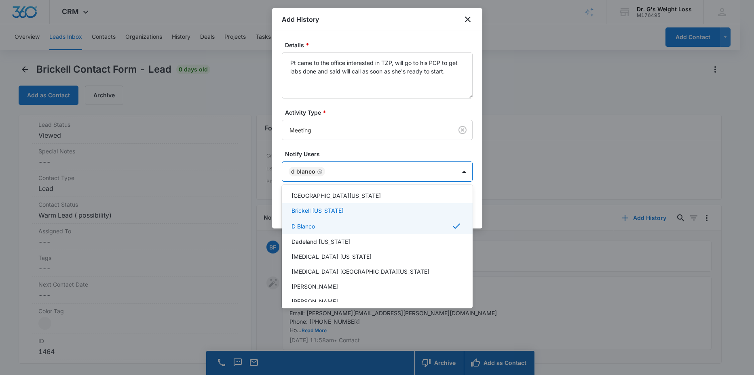
click at [314, 211] on p "Brickell [US_STATE]" at bounding box center [317, 210] width 52 height 8
click at [411, 149] on div at bounding box center [377, 187] width 754 height 375
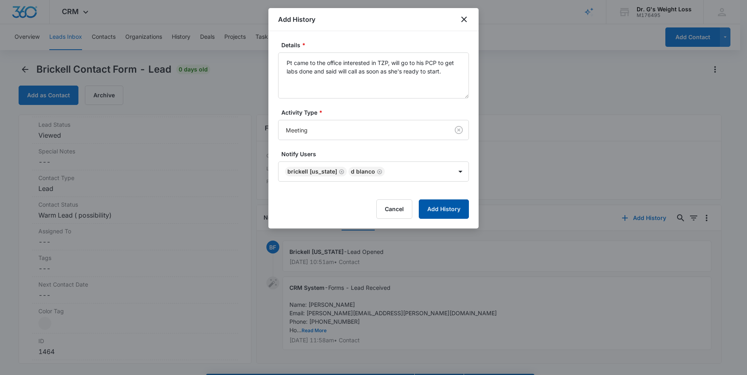
click at [439, 211] on button "Add History" at bounding box center [444, 209] width 50 height 19
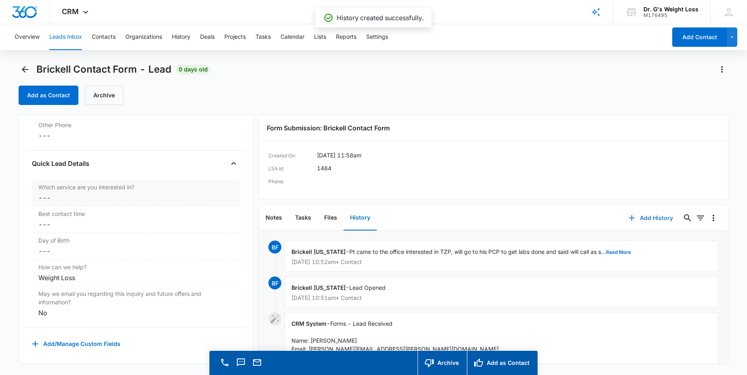
scroll to position [602, 0]
click at [163, 193] on dd "Cancel Save Changes ---" at bounding box center [135, 198] width 195 height 10
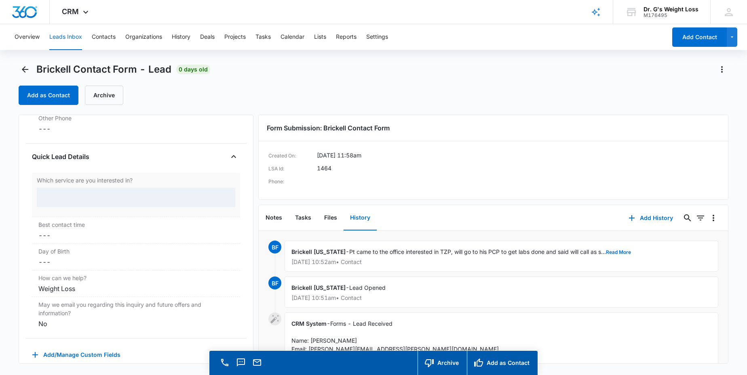
click at [97, 195] on div at bounding box center [136, 197] width 198 height 19
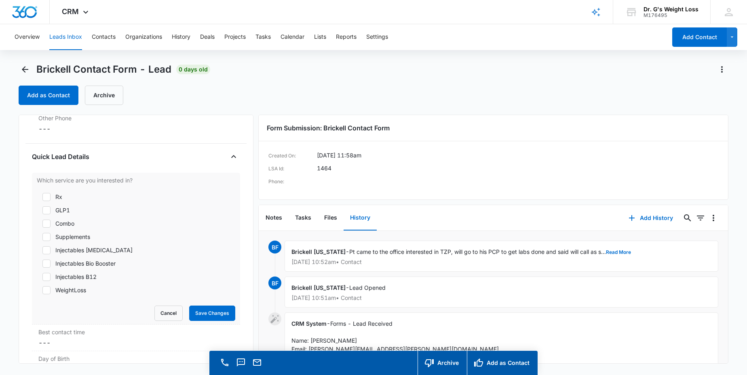
click at [47, 211] on icon at bounding box center [46, 210] width 7 height 7
click at [42, 211] on input "GLP1" at bounding box center [40, 211] width 6 height 6
checkbox input "true"
click at [209, 311] on button "Save Changes" at bounding box center [212, 313] width 46 height 15
click at [215, 310] on button "Save Changes" at bounding box center [212, 313] width 46 height 15
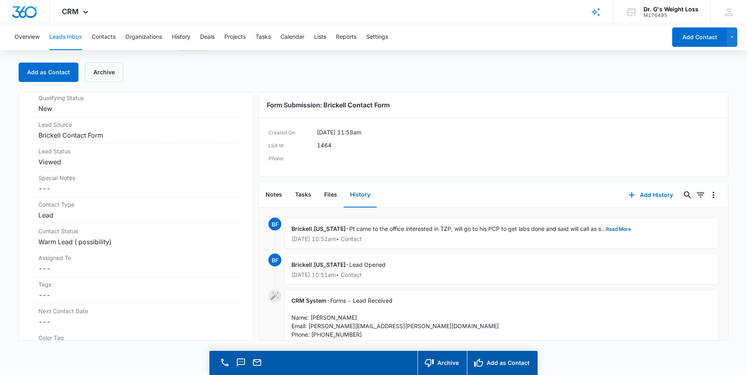
scroll to position [239, 0]
click at [114, 265] on dd "Cancel Save Changes ---" at bounding box center [135, 270] width 195 height 10
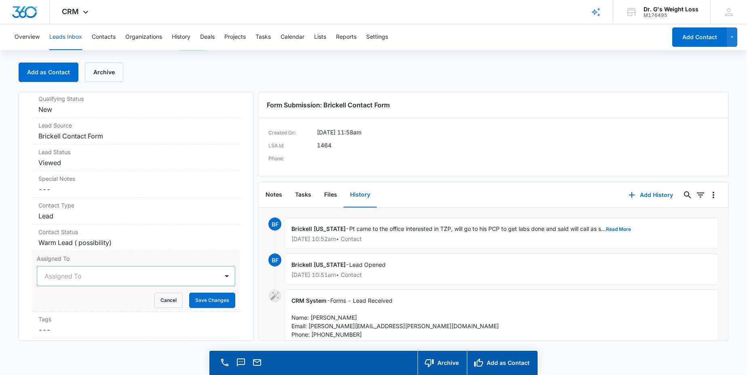
click at [137, 278] on div at bounding box center [126, 276] width 164 height 11
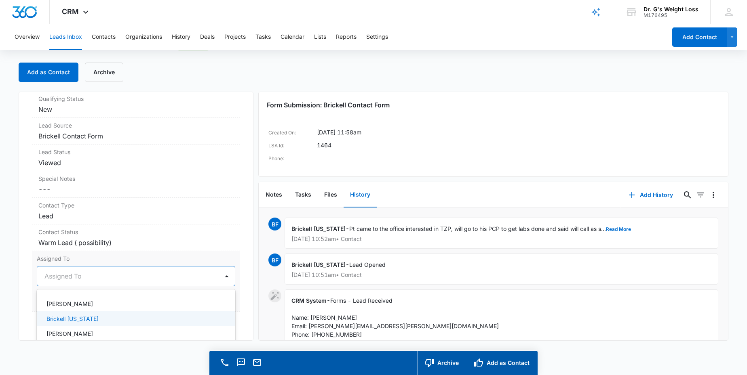
scroll to position [205, 0]
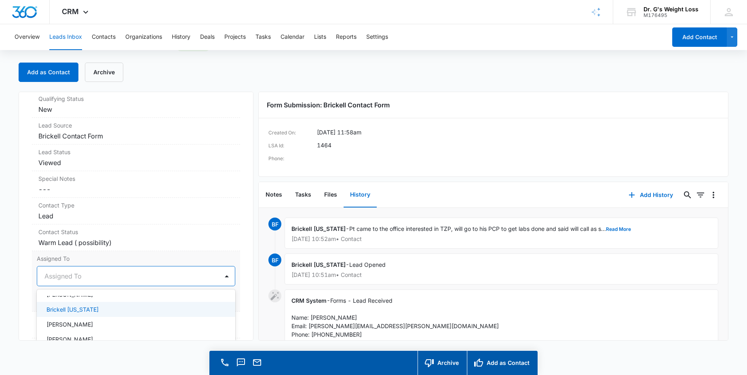
click at [84, 309] on p "Brickell [US_STATE]" at bounding box center [72, 310] width 52 height 8
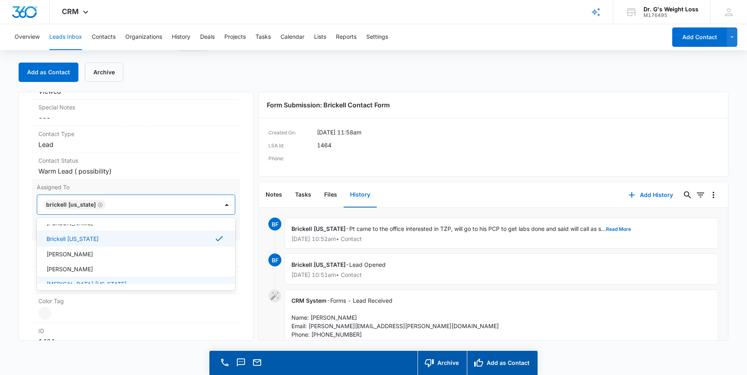
scroll to position [312, 0]
click at [240, 266] on div "Brickell Contact Form Contact Info Name Cancel Save Changes [PERSON_NAME] Phone…" at bounding box center [136, 216] width 235 height 249
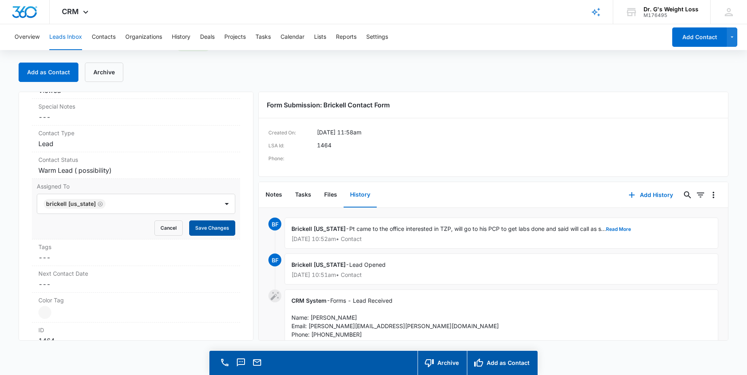
click at [215, 228] on button "Save Changes" at bounding box center [212, 228] width 46 height 15
click at [166, 165] on div "Contact Status Cancel Save Changes Warm Lead ( possibility)" at bounding box center [136, 165] width 208 height 27
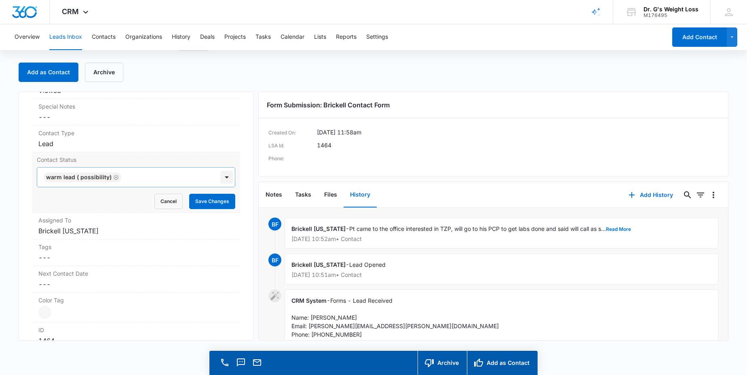
click at [220, 175] on div at bounding box center [226, 177] width 13 height 13
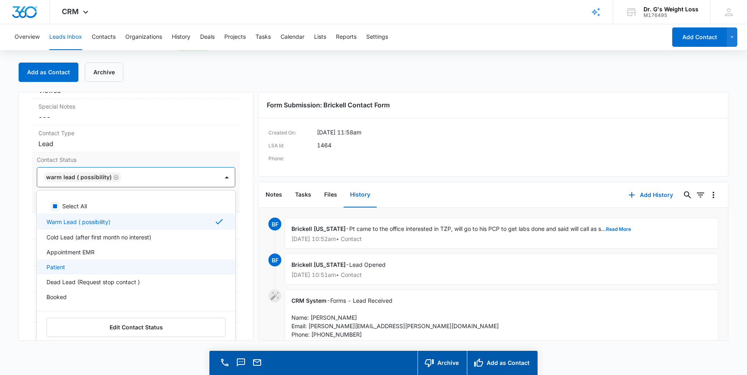
scroll to position [13, 0]
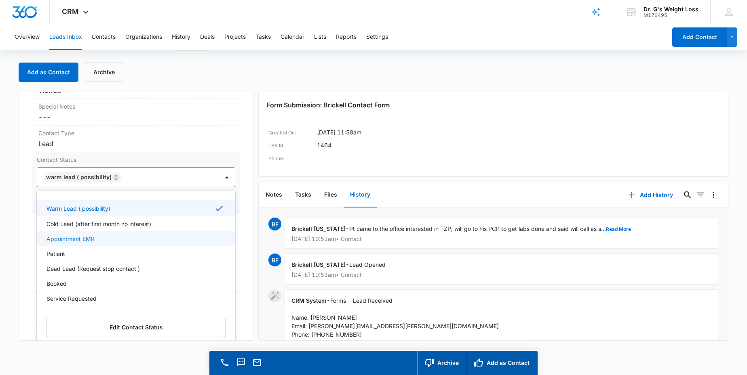
click at [69, 239] on p "Appointment EMR" at bounding box center [70, 239] width 48 height 8
click at [113, 176] on icon "Remove Warm Lead ( possibility)" at bounding box center [116, 178] width 6 height 6
click at [185, 171] on div "Appointment EMR" at bounding box center [127, 177] width 181 height 19
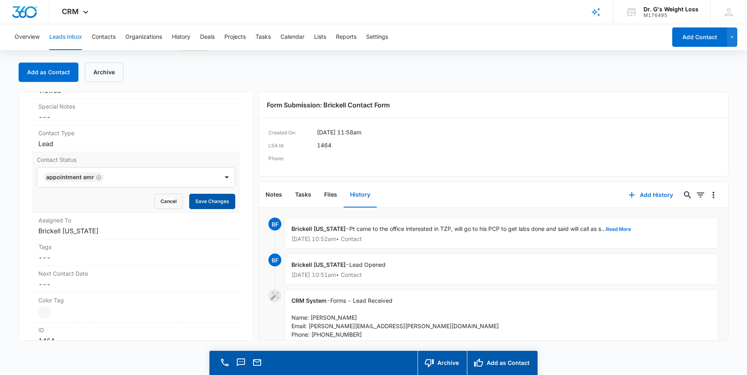
click at [205, 202] on button "Save Changes" at bounding box center [212, 201] width 46 height 15
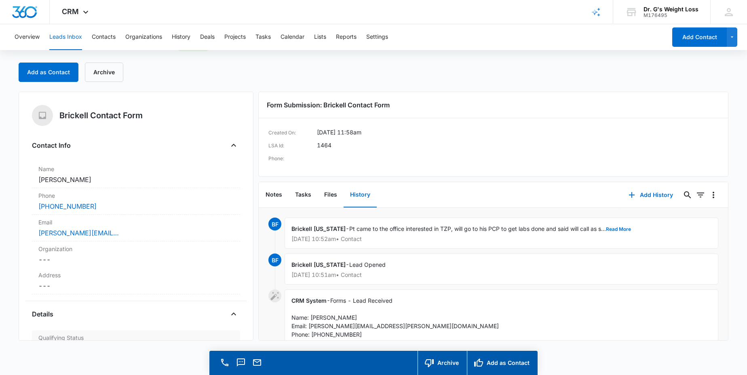
scroll to position [0, 0]
click at [453, 103] on h3 "Form Submission: Brickell Contact Form" at bounding box center [493, 105] width 453 height 10
drag, startPoint x: 58, startPoint y: 36, endPoint x: 66, endPoint y: 40, distance: 8.5
click at [59, 36] on button "Leads Inbox" at bounding box center [65, 37] width 33 height 26
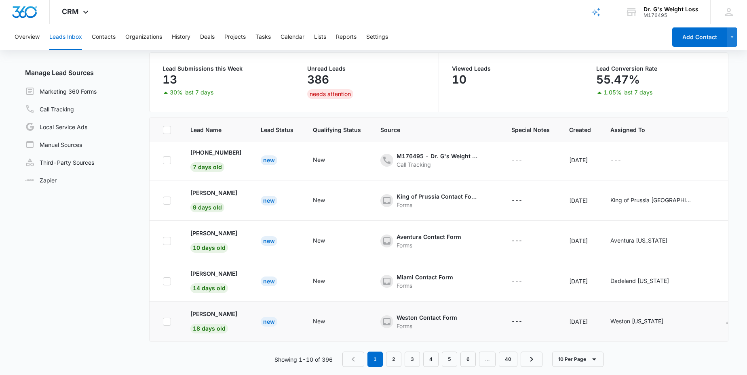
scroll to position [64, 0]
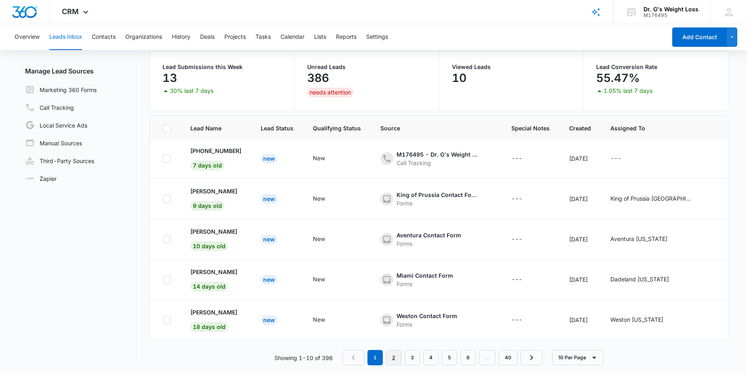
click at [392, 360] on link "2" at bounding box center [393, 357] width 15 height 15
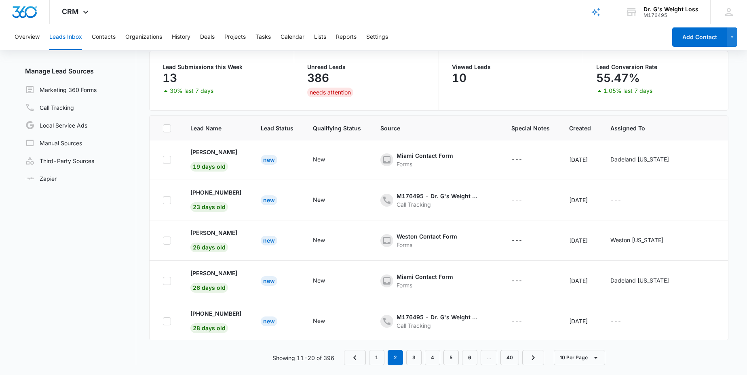
scroll to position [0, 0]
click at [110, 38] on button "Contacts" at bounding box center [104, 37] width 24 height 26
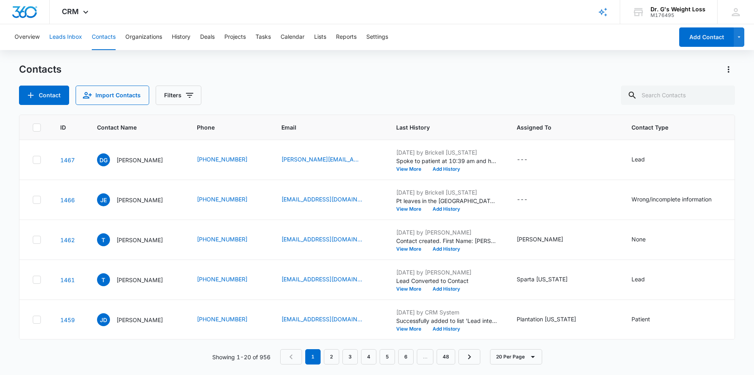
click at [57, 36] on button "Leads Inbox" at bounding box center [65, 37] width 33 height 26
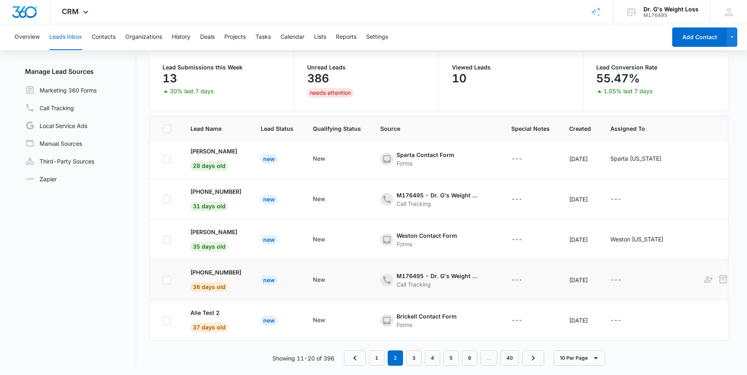
scroll to position [64, 0]
click at [351, 356] on icon "Previous Page" at bounding box center [355, 358] width 10 height 10
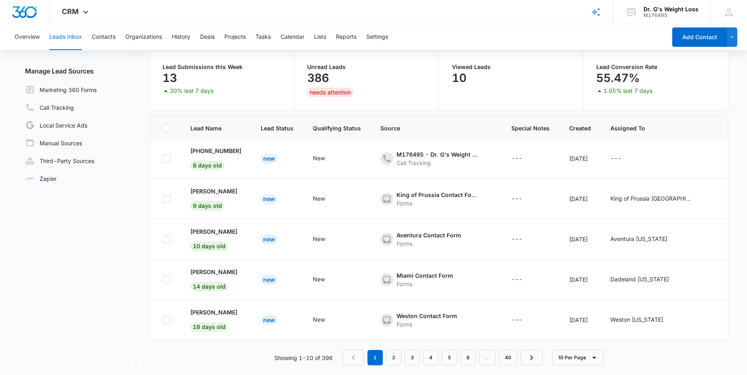
scroll to position [0, 0]
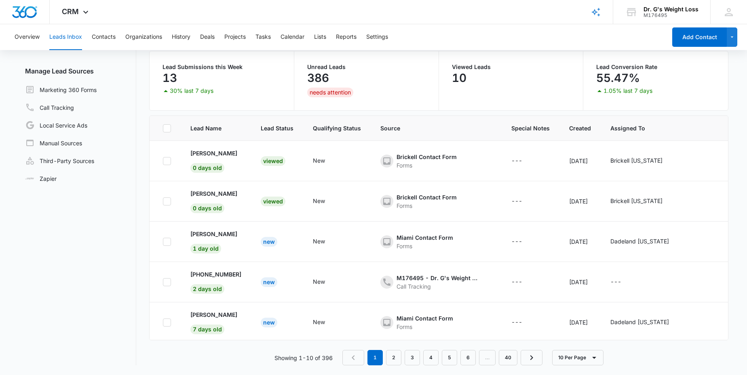
click at [347, 358] on nav "1 2 3 4 5 6 … 40" at bounding box center [442, 357] width 200 height 15
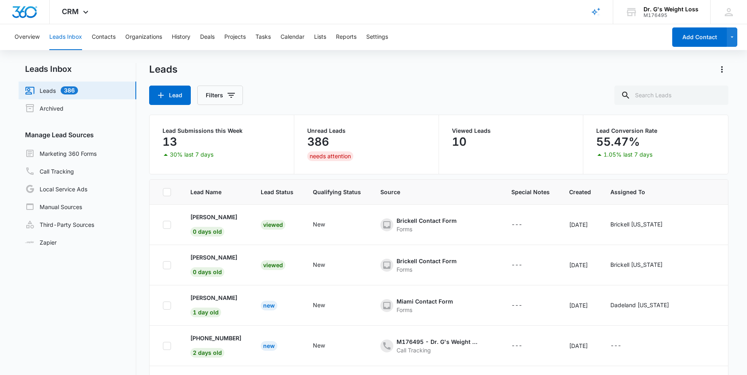
click at [324, 132] on p "Unread Leads" at bounding box center [366, 131] width 118 height 6
click at [329, 157] on div "needs attention" at bounding box center [330, 157] width 46 height 10
click at [656, 95] on input "text" at bounding box center [671, 95] width 114 height 19
click at [230, 98] on icon "Filters" at bounding box center [231, 96] width 10 height 10
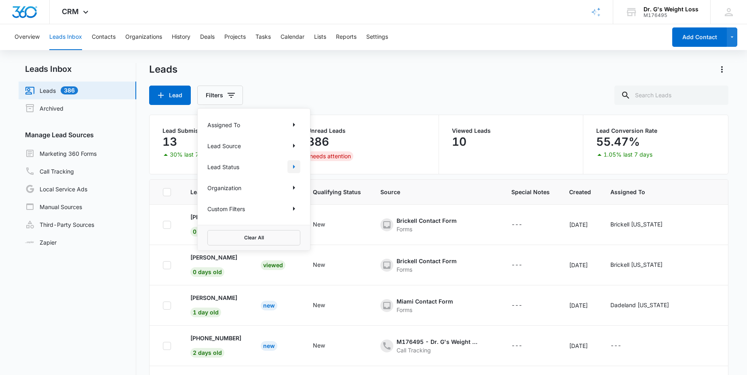
click at [293, 165] on icon "Show Lead Status filters" at bounding box center [294, 167] width 10 height 10
click at [212, 120] on icon "Back" at bounding box center [214, 121] width 6 height 6
click at [295, 186] on icon "Show Organization filters" at bounding box center [294, 188] width 10 height 10
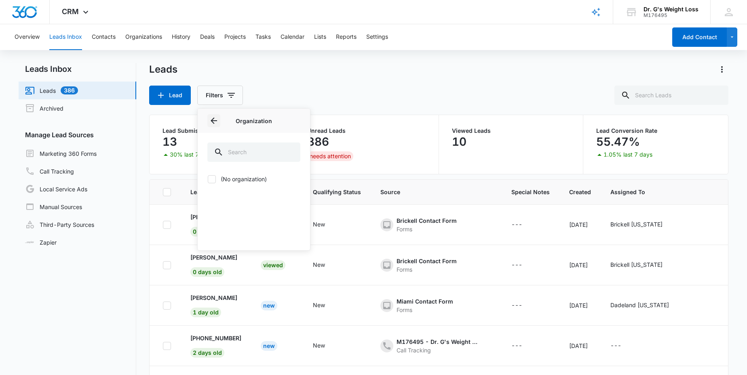
drag, startPoint x: 215, startPoint y: 121, endPoint x: 209, endPoint y: 123, distance: 5.6
click at [214, 122] on icon "Back" at bounding box center [214, 121] width 10 height 10
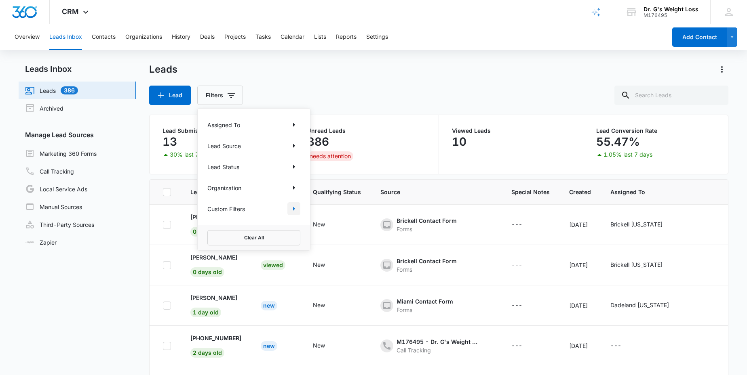
click at [292, 209] on icon "Show Custom Filters filters" at bounding box center [294, 209] width 10 height 10
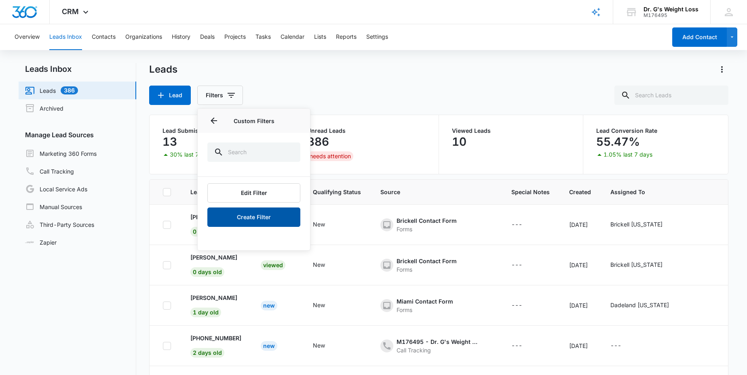
click at [242, 217] on button "Create Filter" at bounding box center [253, 217] width 93 height 19
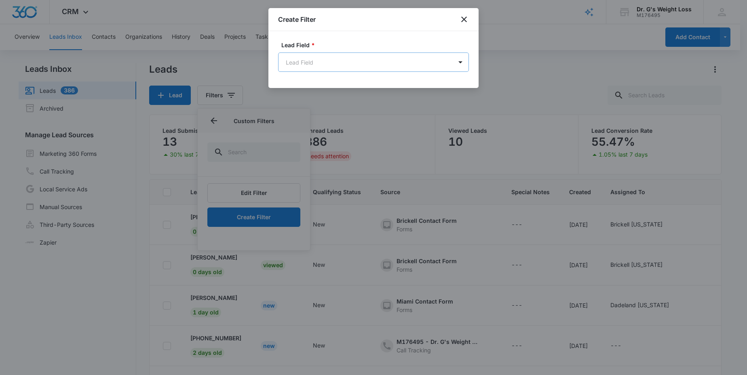
click at [320, 59] on body "CRM Apps Reputation Forms CRM Email Social Content Ads Intelligence Files Brand…" at bounding box center [373, 219] width 747 height 439
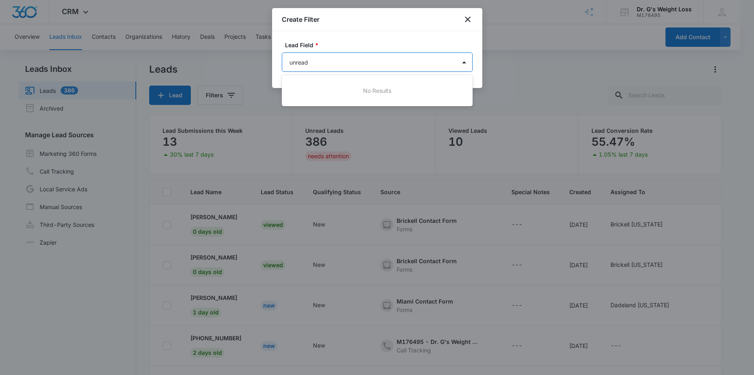
click at [415, 43] on div at bounding box center [377, 187] width 754 height 375
type input "unread"
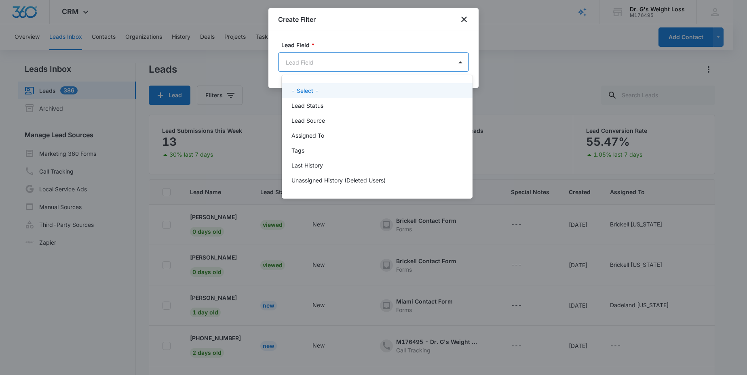
click at [369, 64] on body "CRM Apps Reputation Forms CRM Email Social Content Ads Intelligence Files Brand…" at bounding box center [373, 187] width 747 height 375
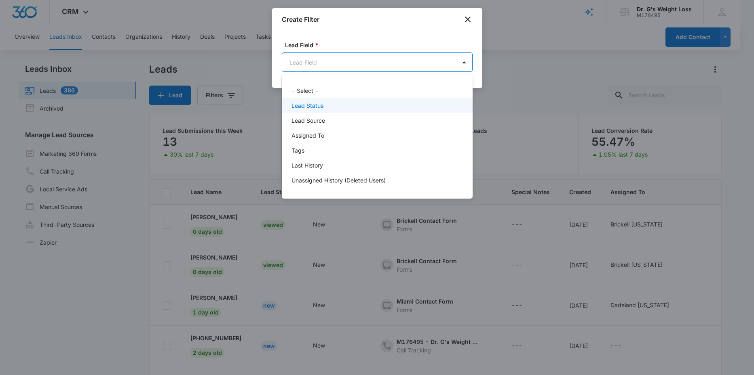
click at [308, 106] on p "Lead Status" at bounding box center [307, 105] width 32 height 8
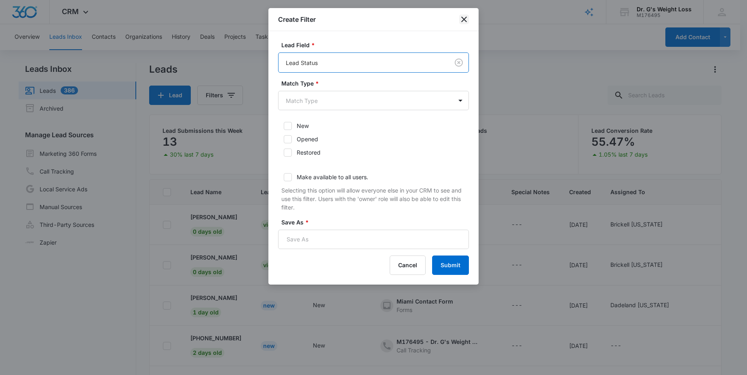
click at [468, 17] on icon "close" at bounding box center [464, 20] width 10 height 10
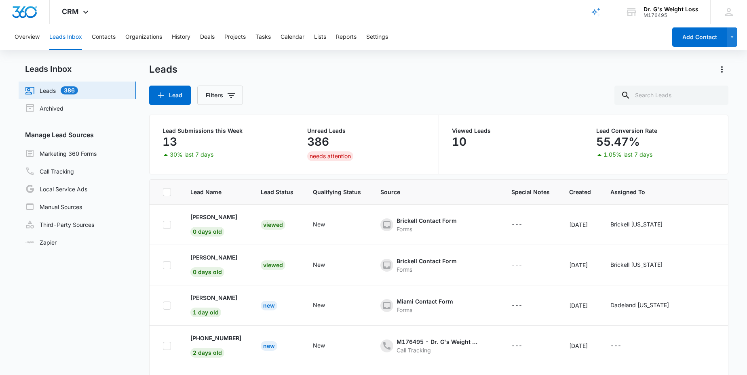
click at [329, 145] on p "386" at bounding box center [318, 141] width 22 height 13
